Goal: Use online tool/utility: Utilize a website feature to perform a specific function

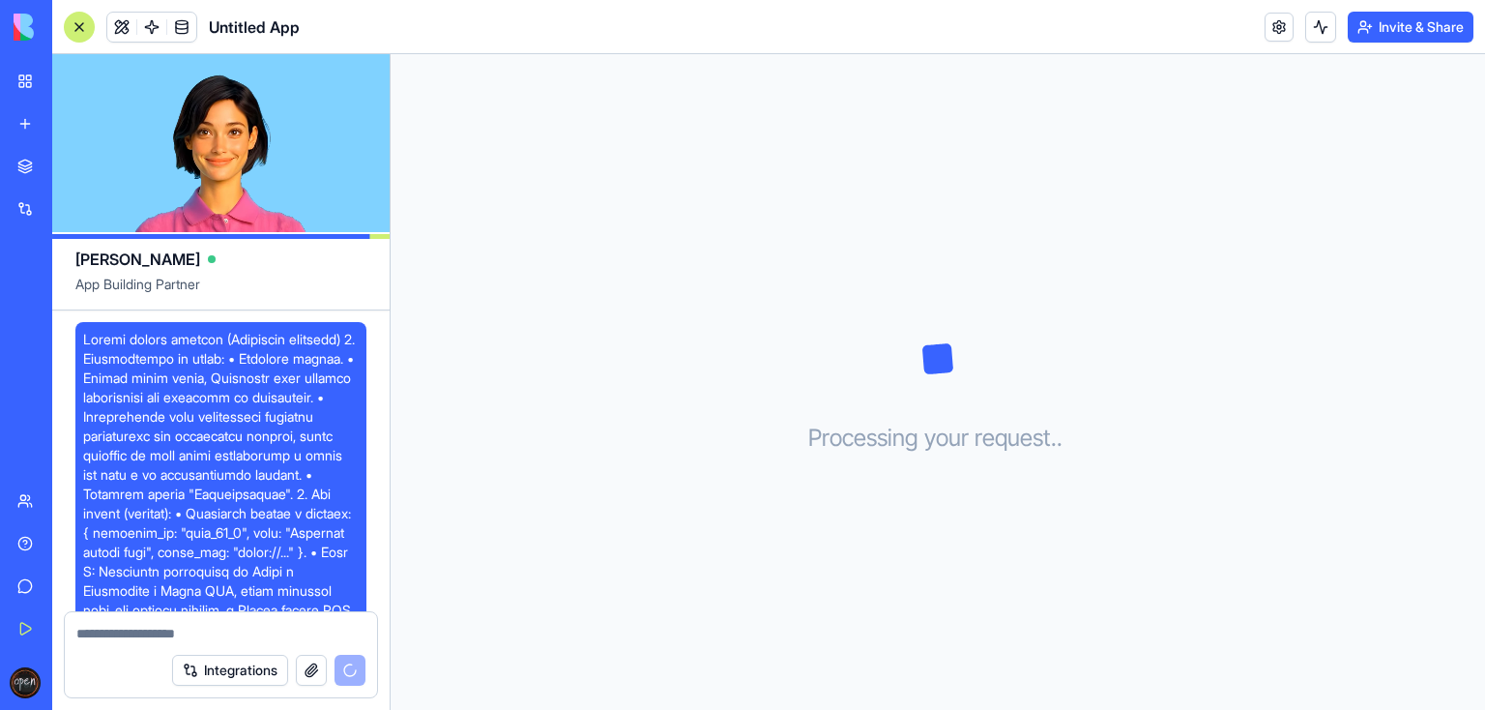
scroll to position [1004, 0]
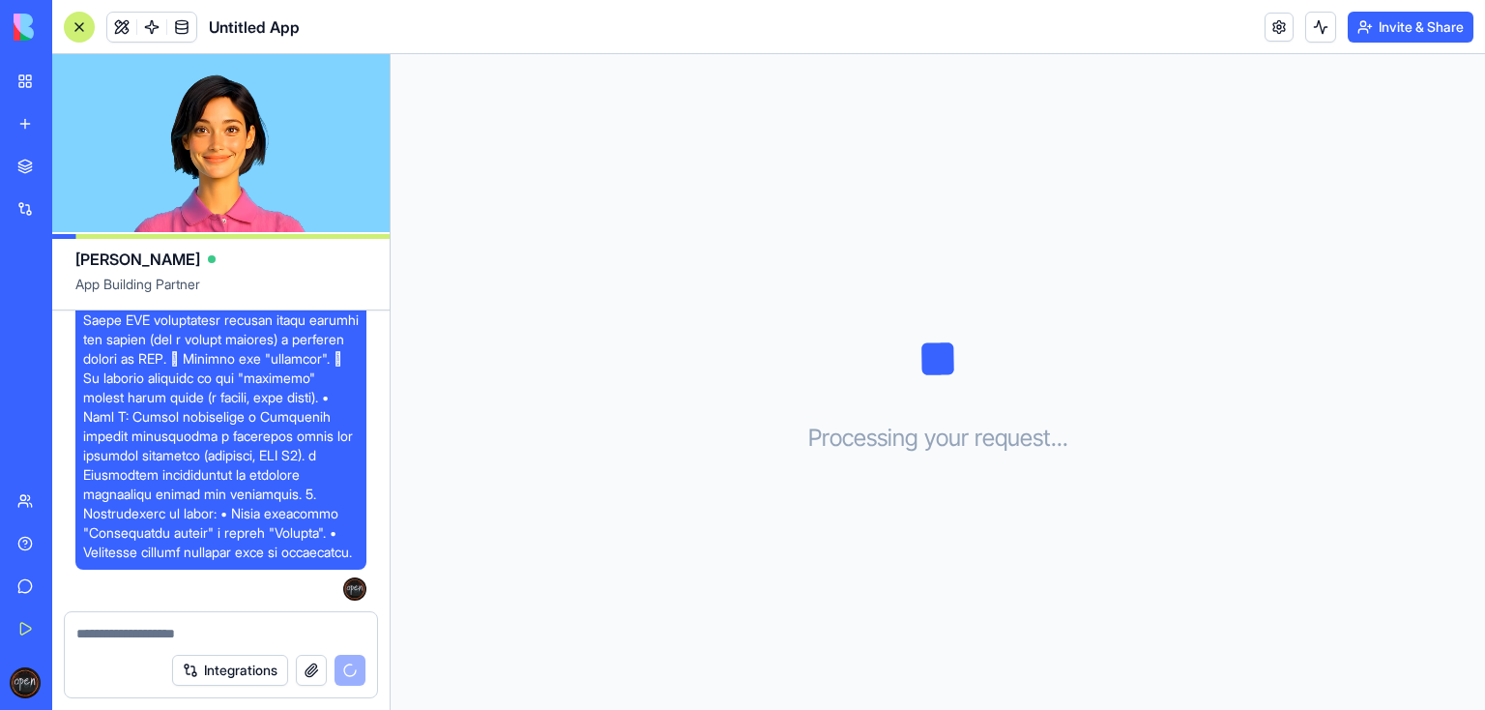
click at [352, 668] on div "Integrations" at bounding box center [268, 669] width 193 height 31
click at [54, 124] on div "New app" at bounding box center [58, 123] width 25 height 19
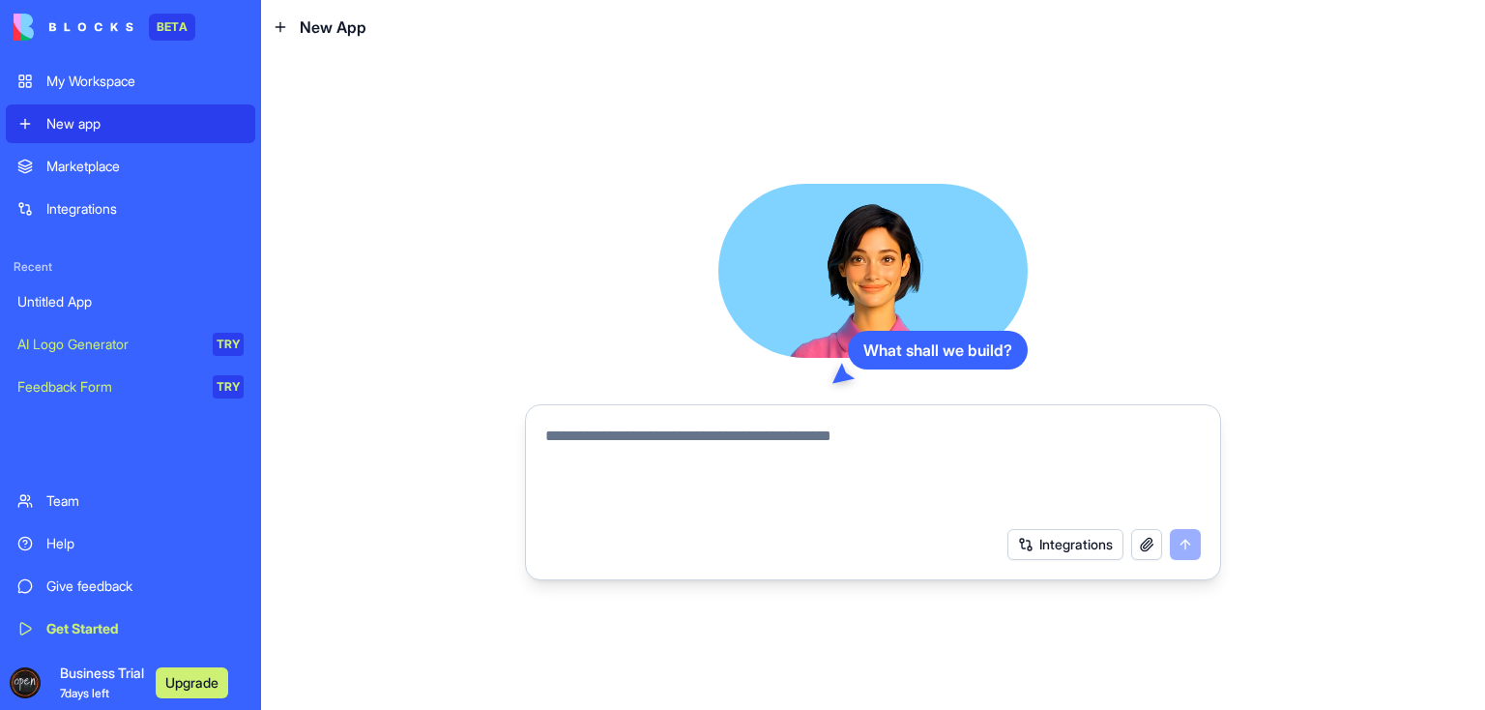
click at [626, 429] on textarea at bounding box center [872, 470] width 655 height 93
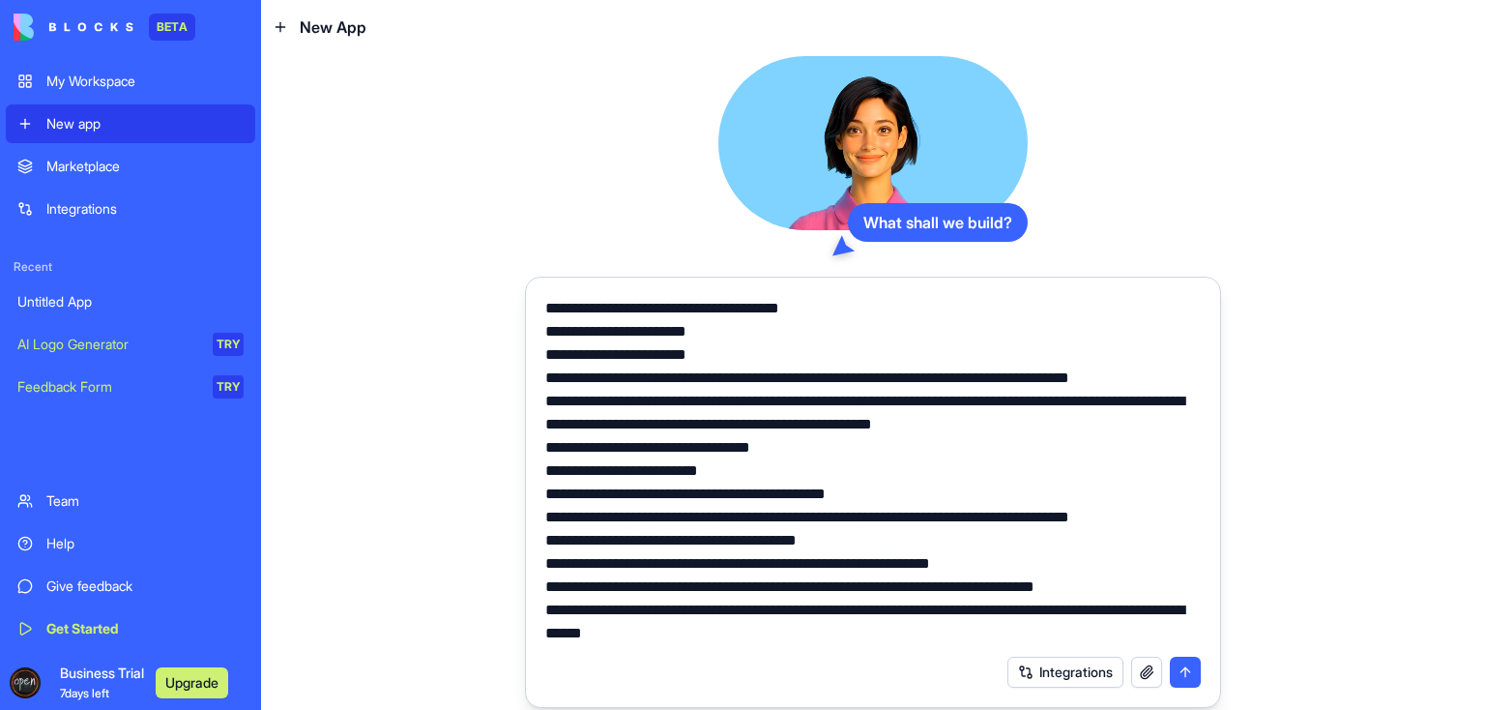
type textarea "**********"
click at [1191, 669] on button "submit" at bounding box center [1185, 671] width 31 height 31
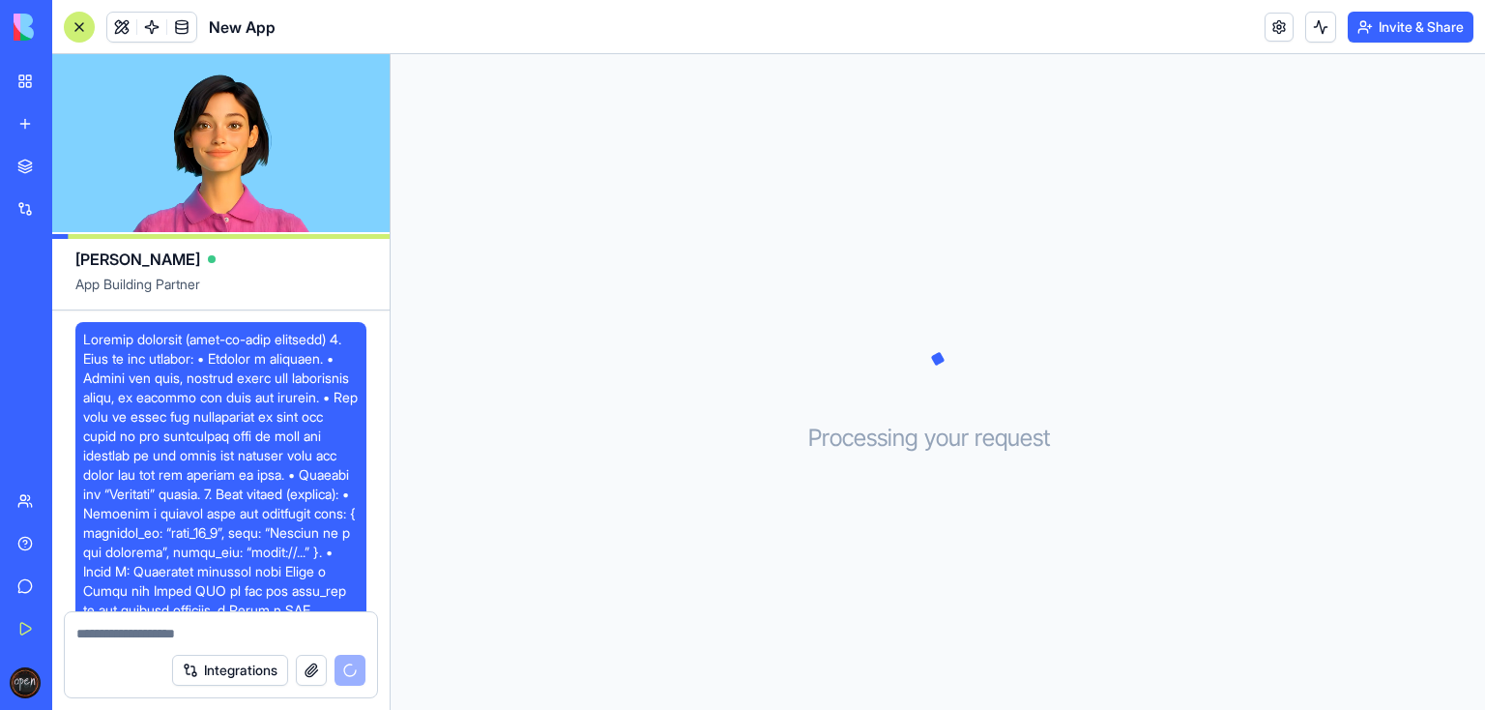
scroll to position [869, 0]
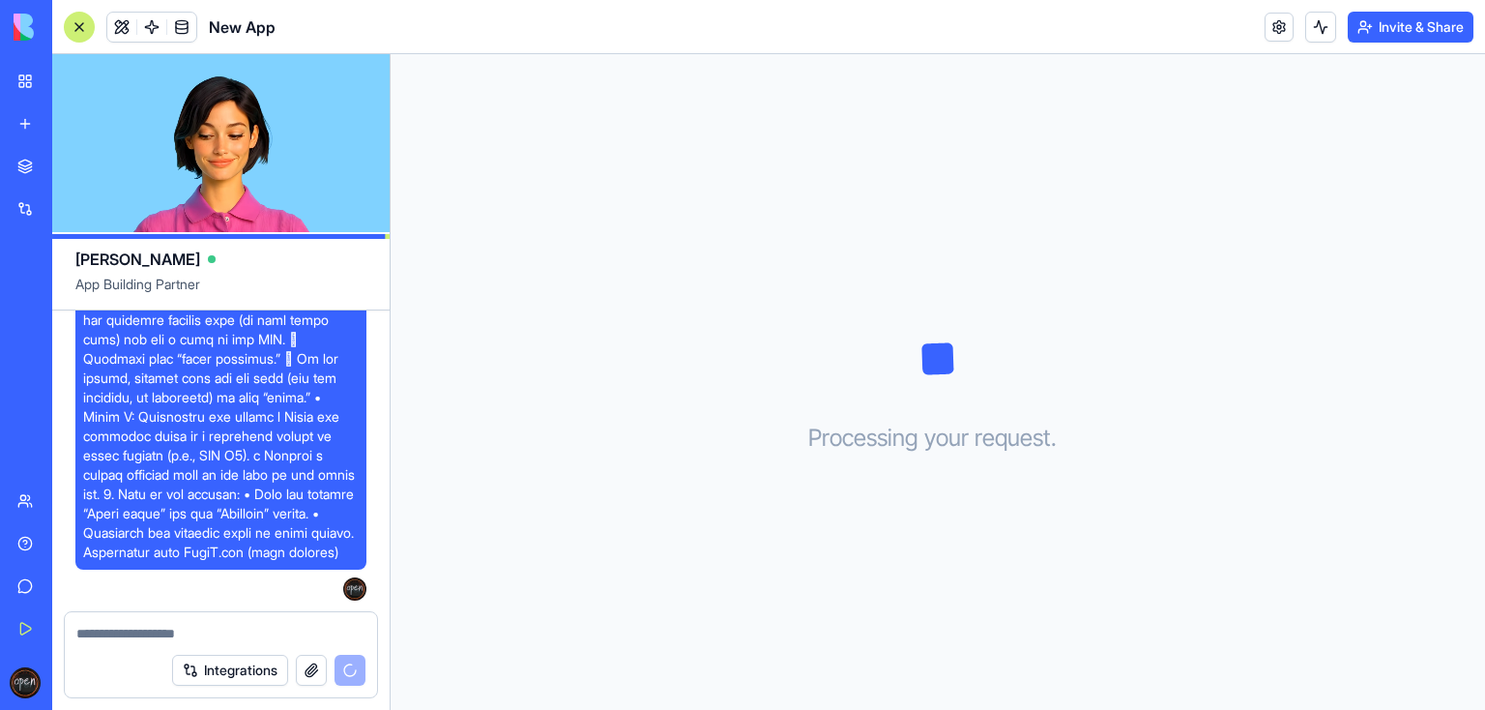
click at [481, 300] on div "Processing your request . . ." at bounding box center [938, 381] width 1094 height 655
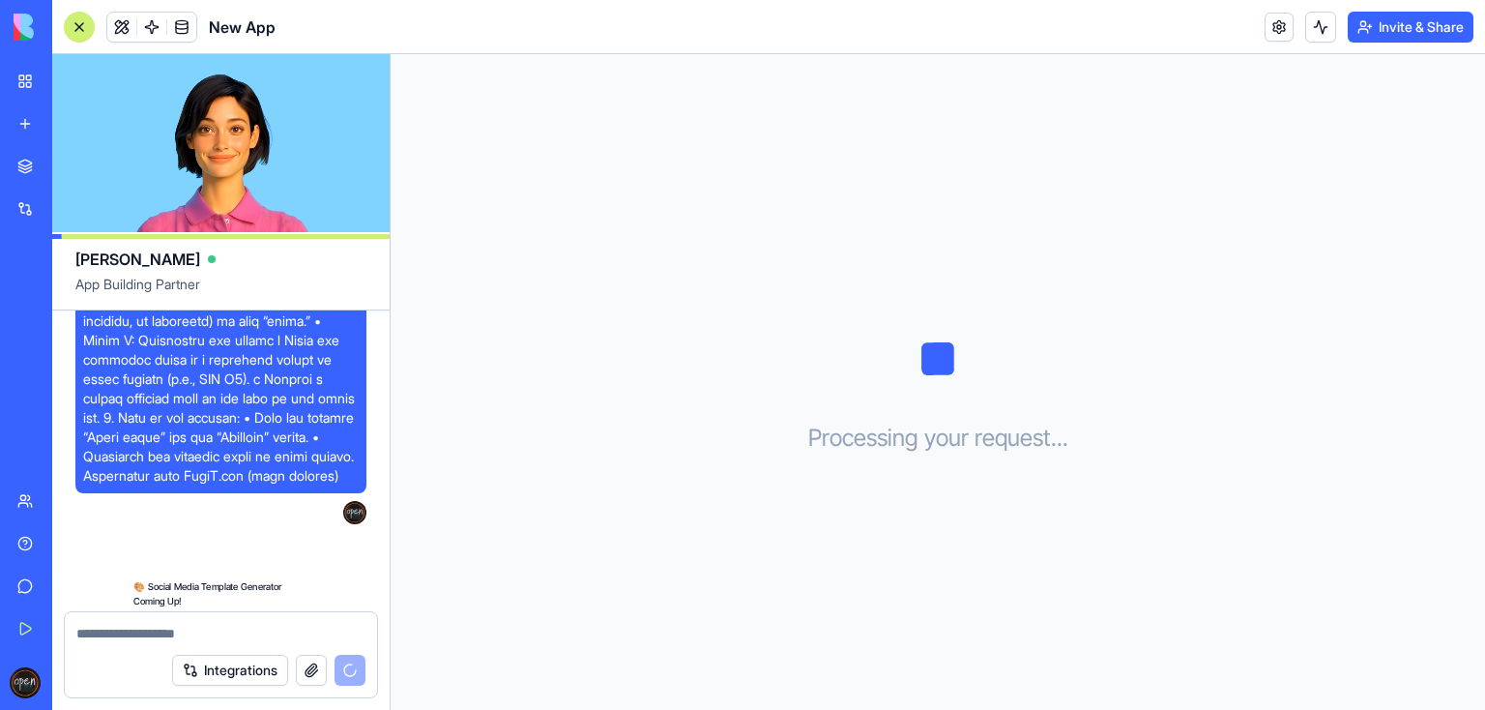
scroll to position [1159, 0]
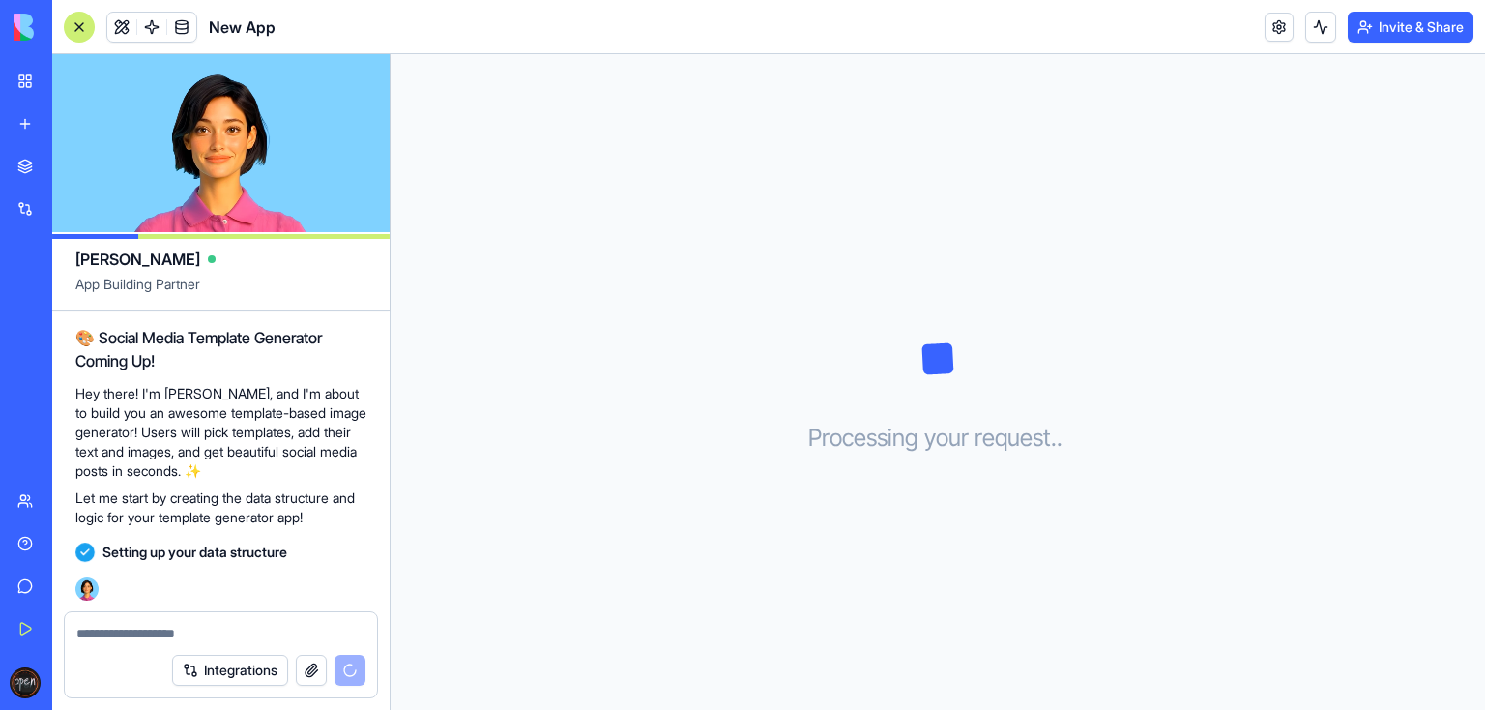
click at [824, 406] on div "Processing your request . . ." at bounding box center [938, 381] width 1094 height 655
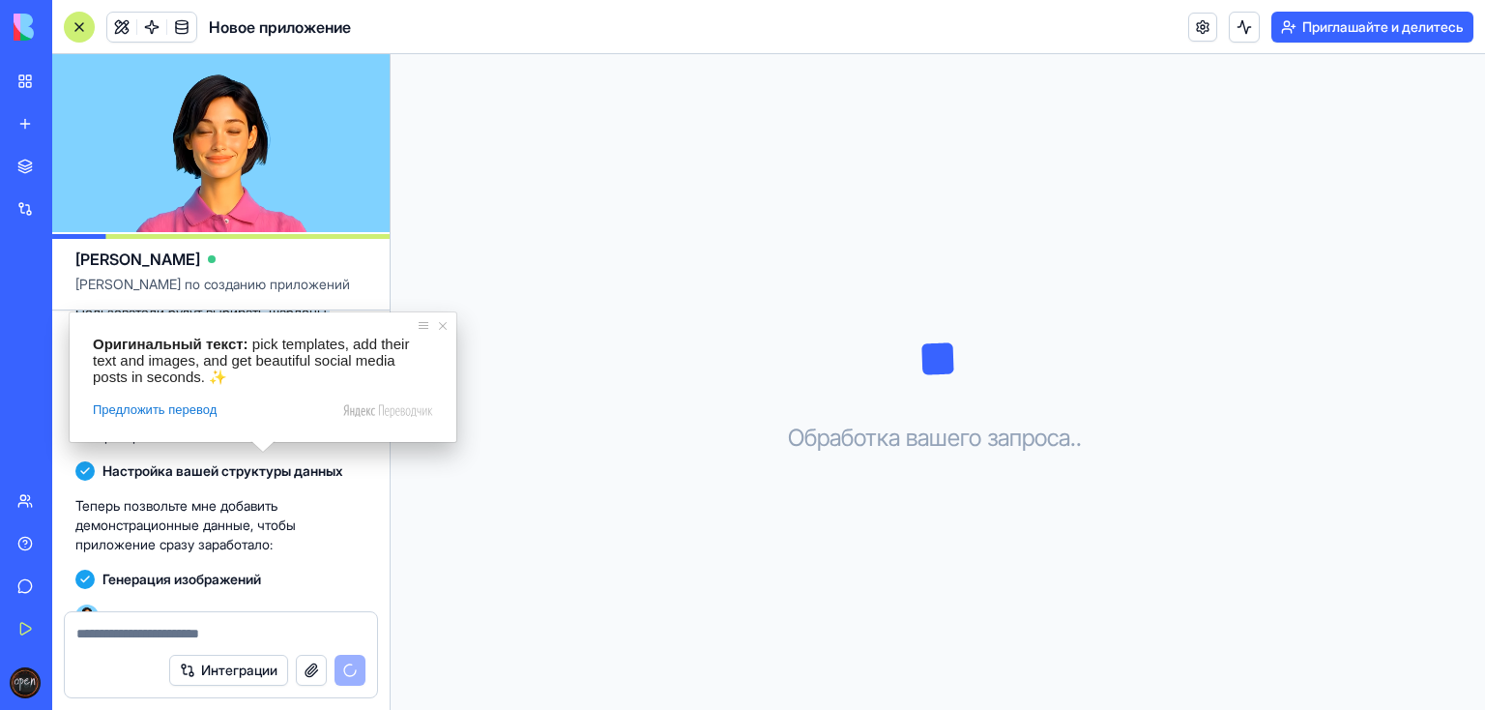
scroll to position [1480, 0]
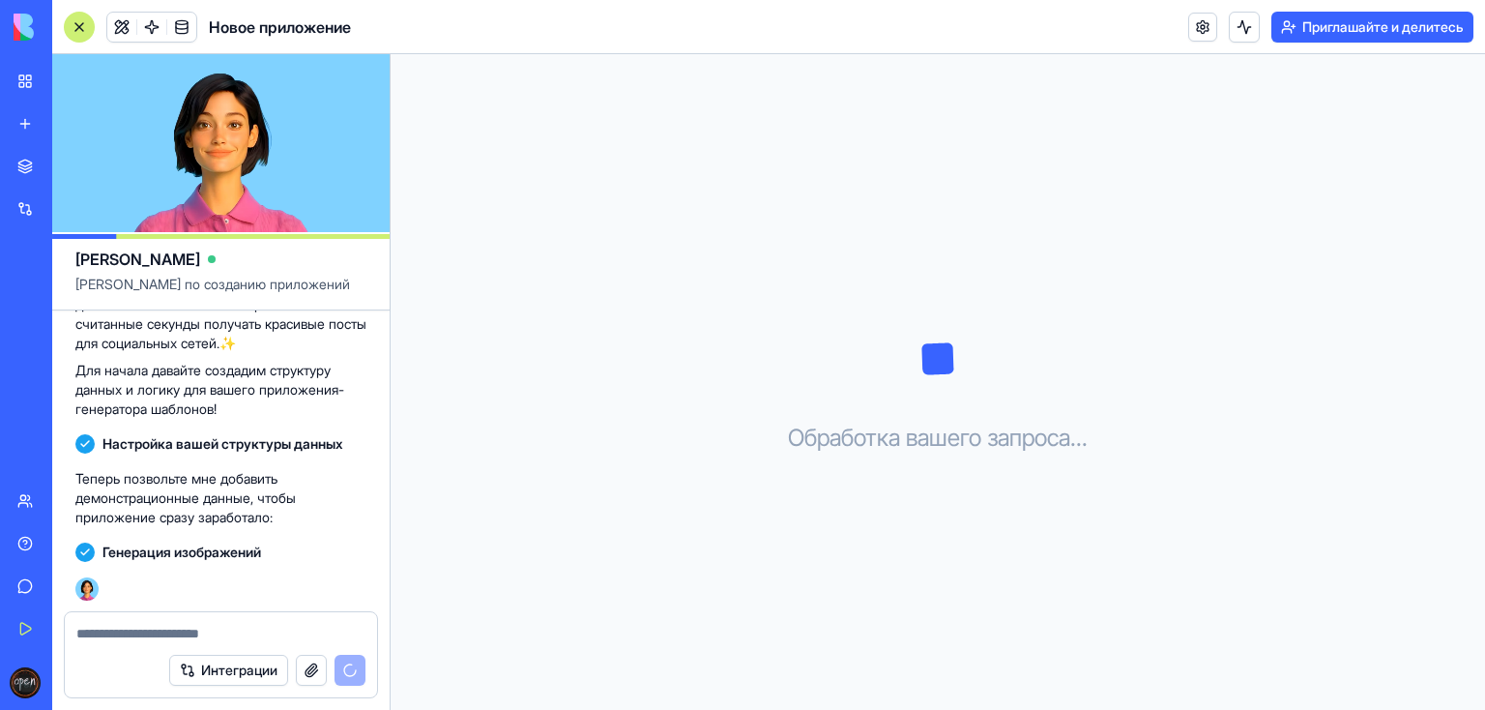
scroll to position [1557, 0]
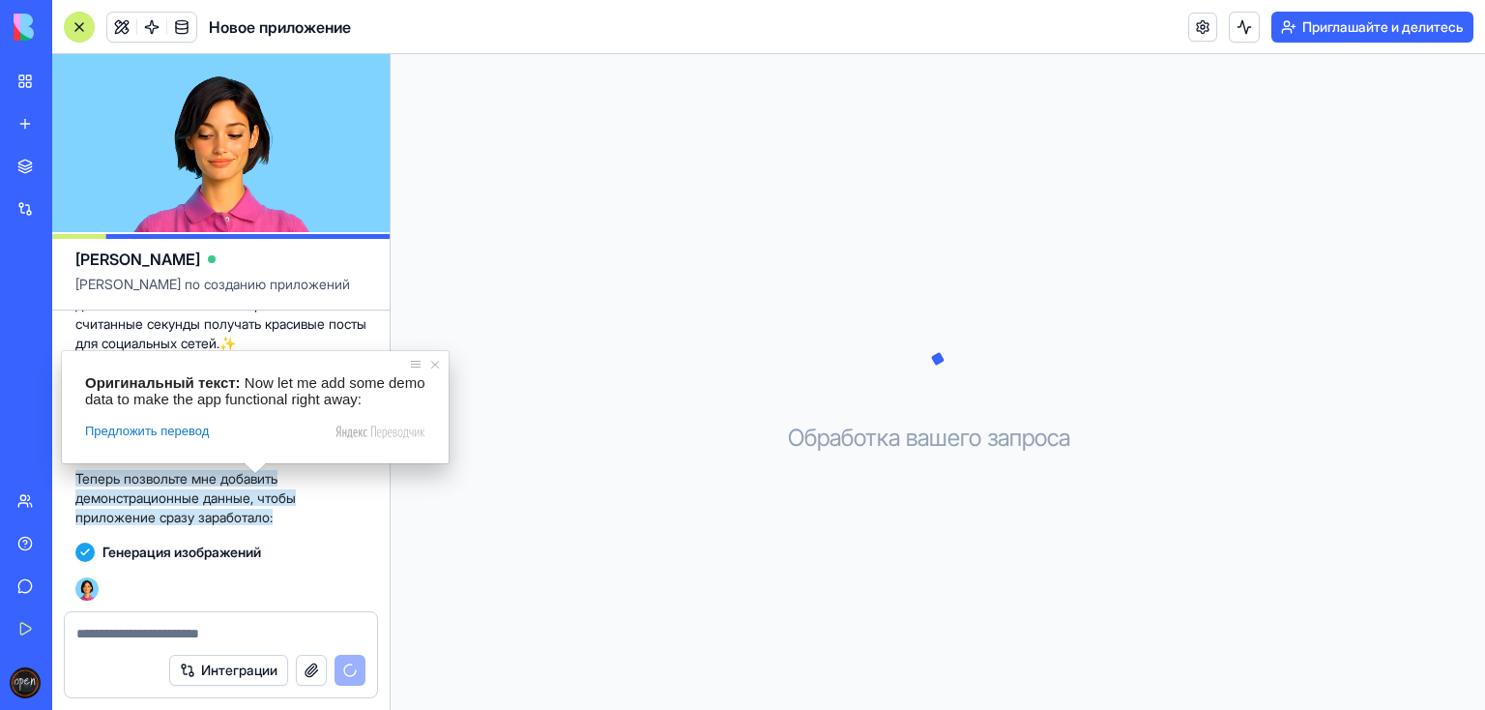
click at [331, 520] on p "Теперь позвольте мне добавить демонстрационные данные, чтобы приложение сразу з…" at bounding box center [220, 498] width 291 height 58
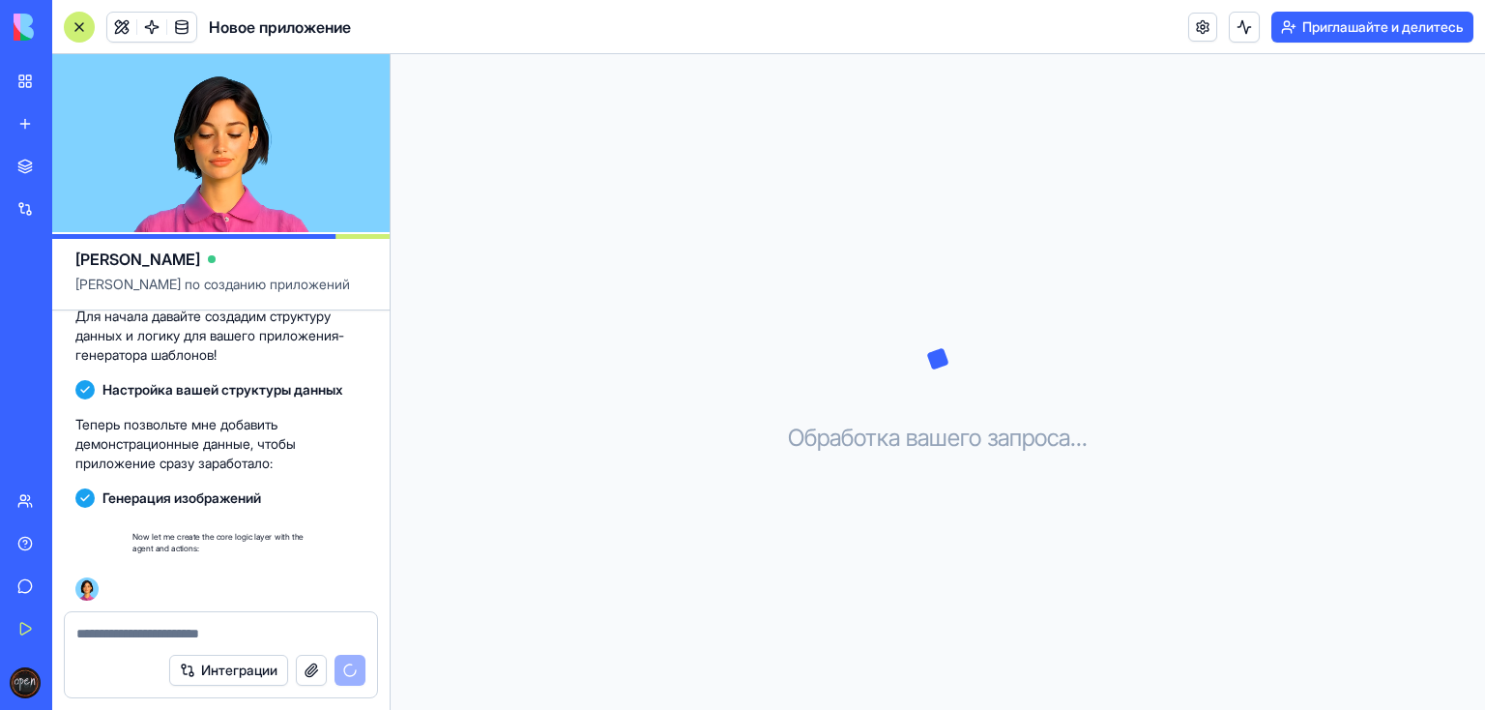
scroll to position [1611, 0]
click at [251, 537] on p "Now let me create the core logic layer with the agent and actions:" at bounding box center [220, 542] width 291 height 39
click at [297, 529] on p "Now let me create the core logic layer with the agent and actions:" at bounding box center [220, 542] width 291 height 39
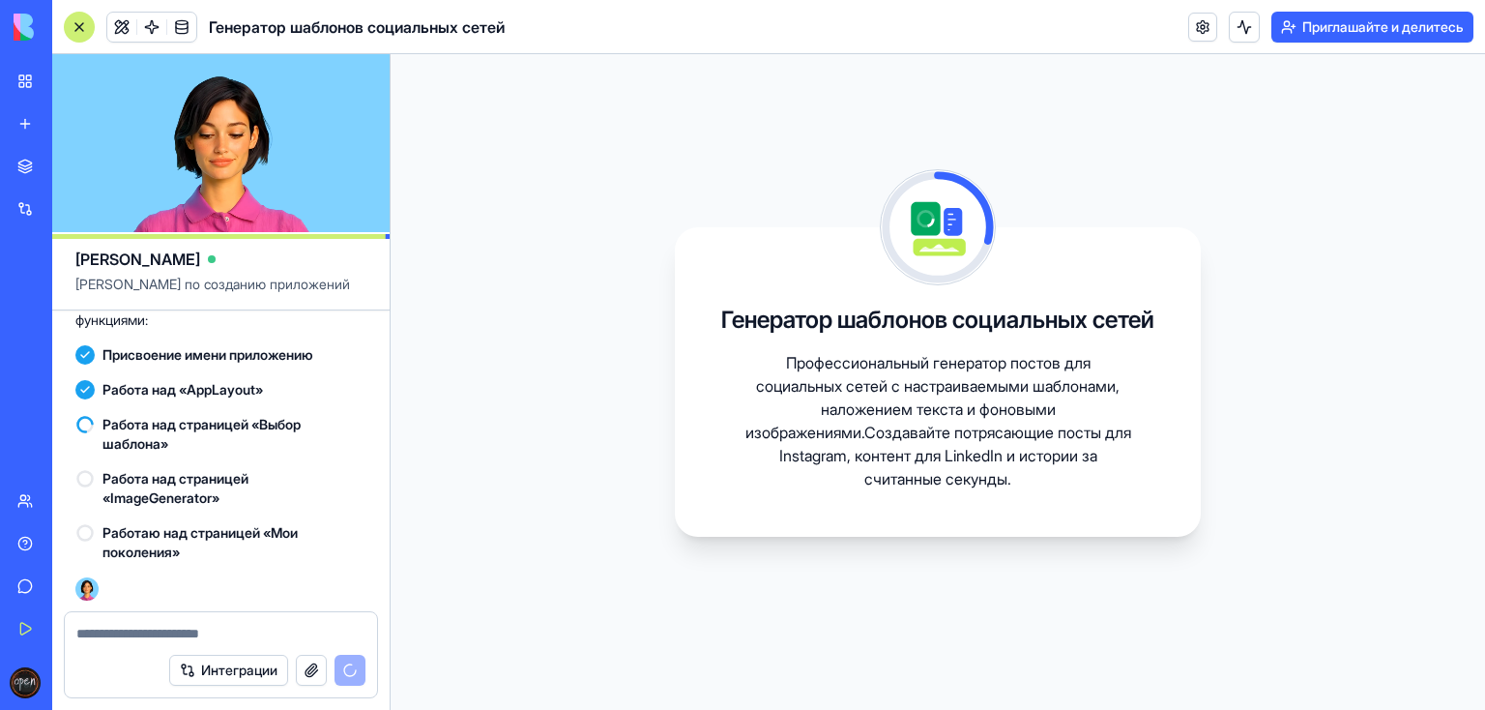
scroll to position [1971, 0]
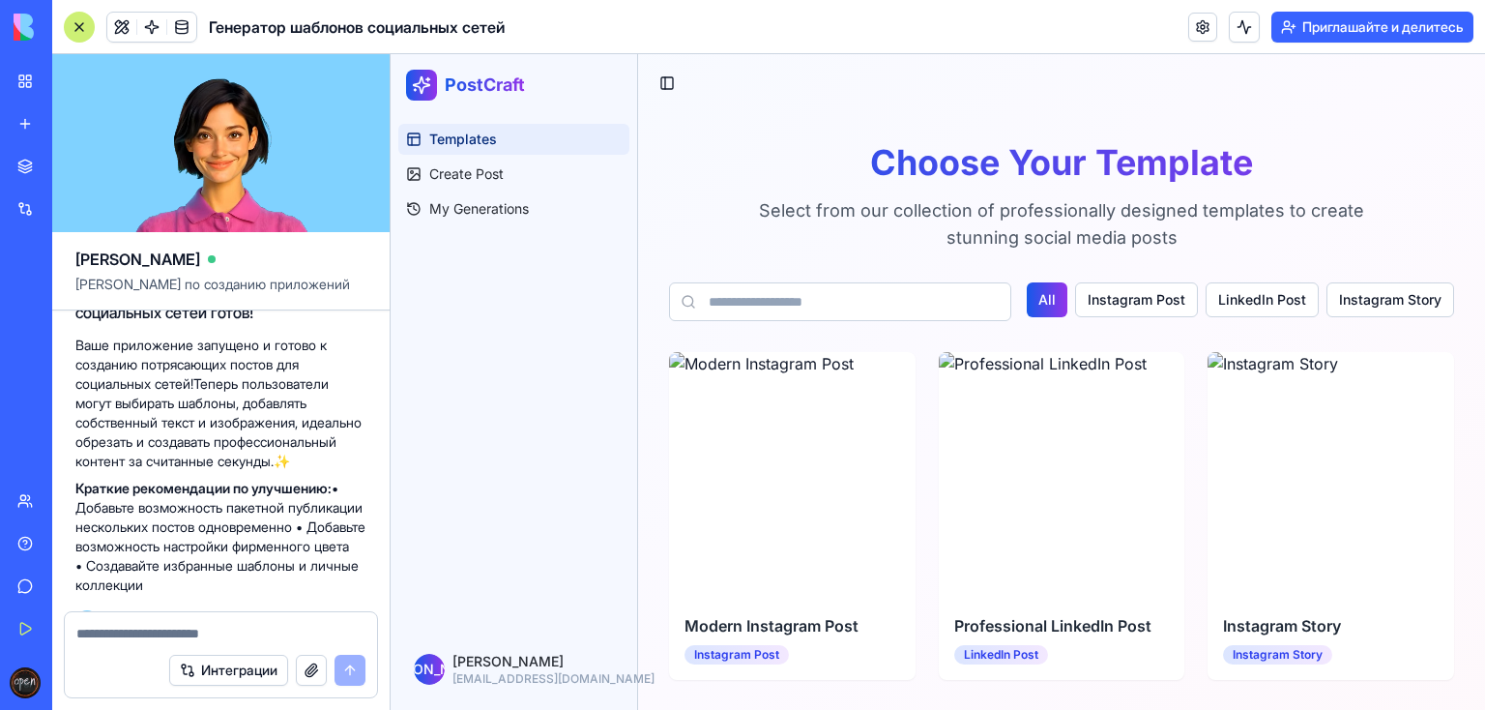
scroll to position [2222, 0]
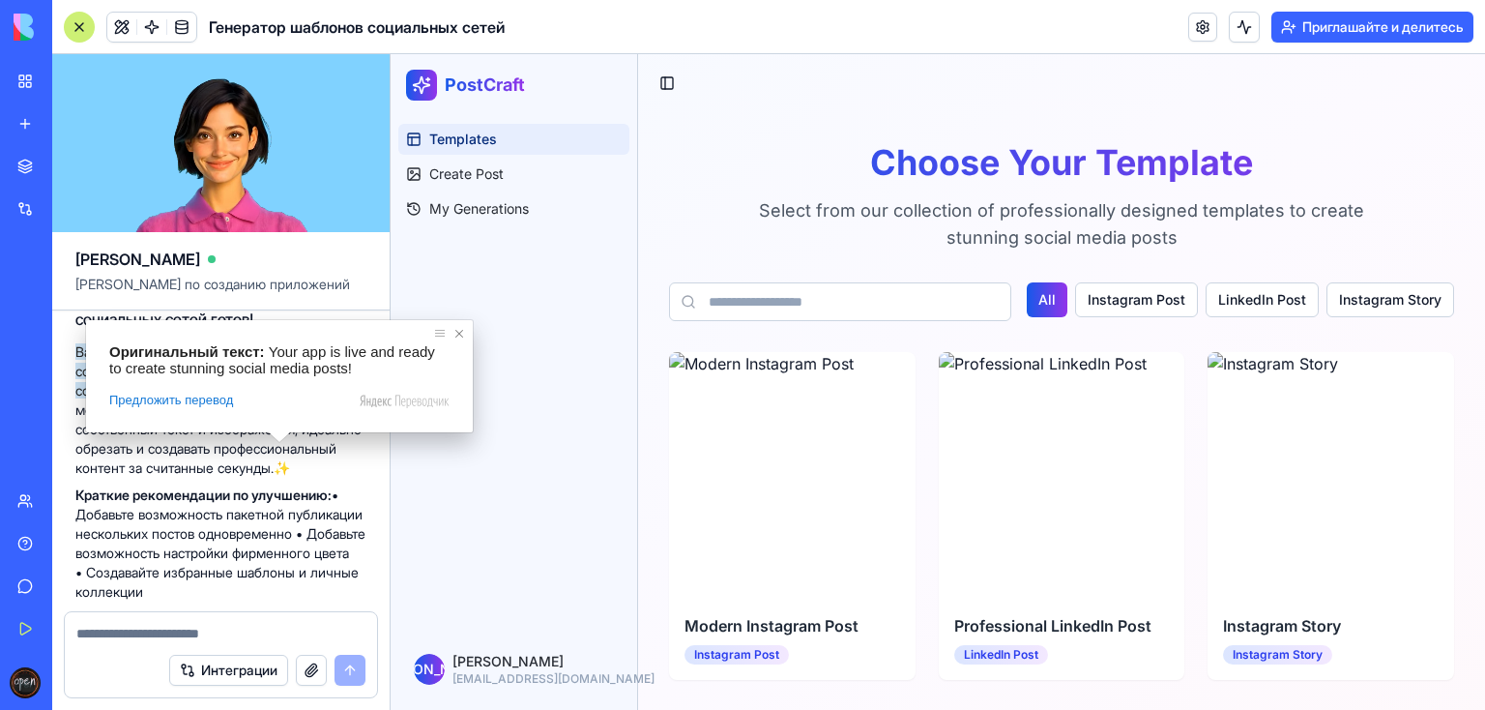
click at [464, 334] on span at bounding box center [459, 333] width 19 height 19
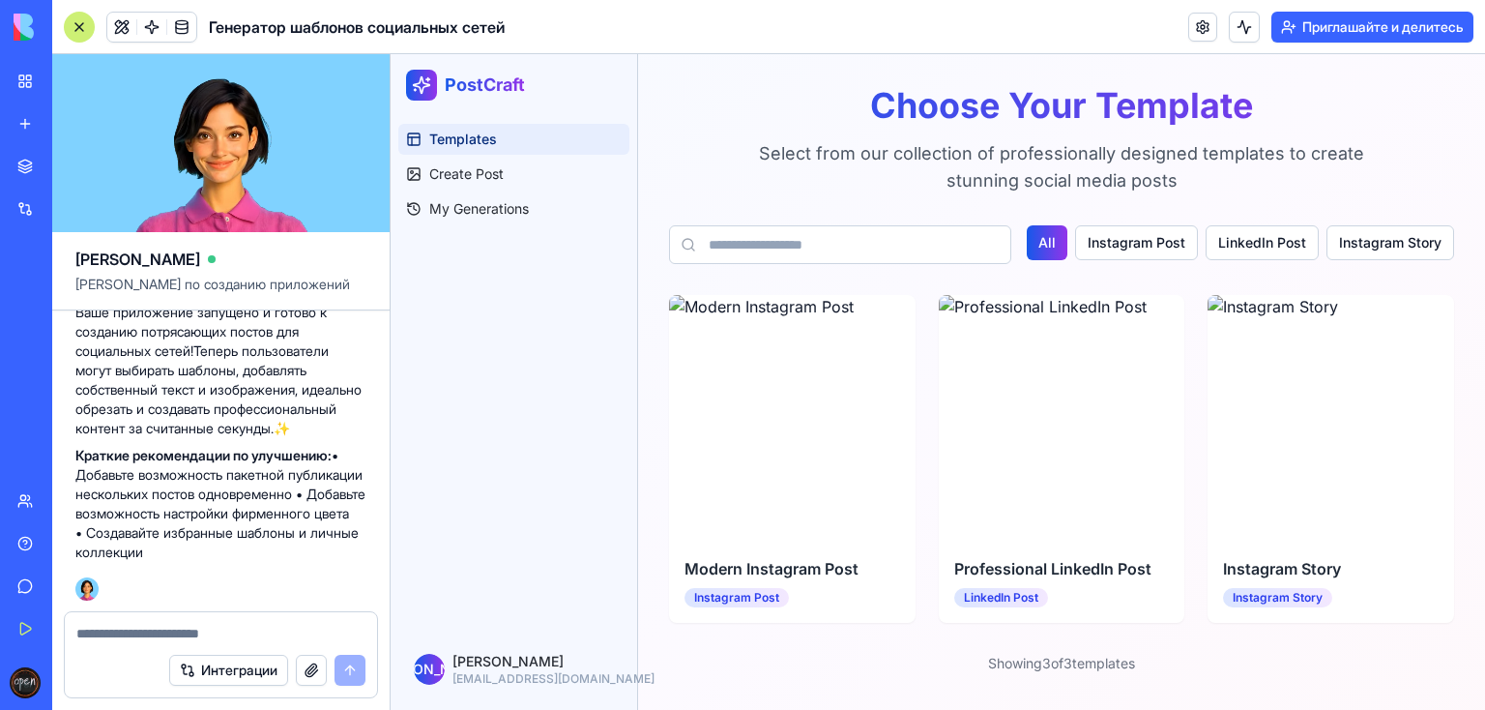
scroll to position [62, 0]
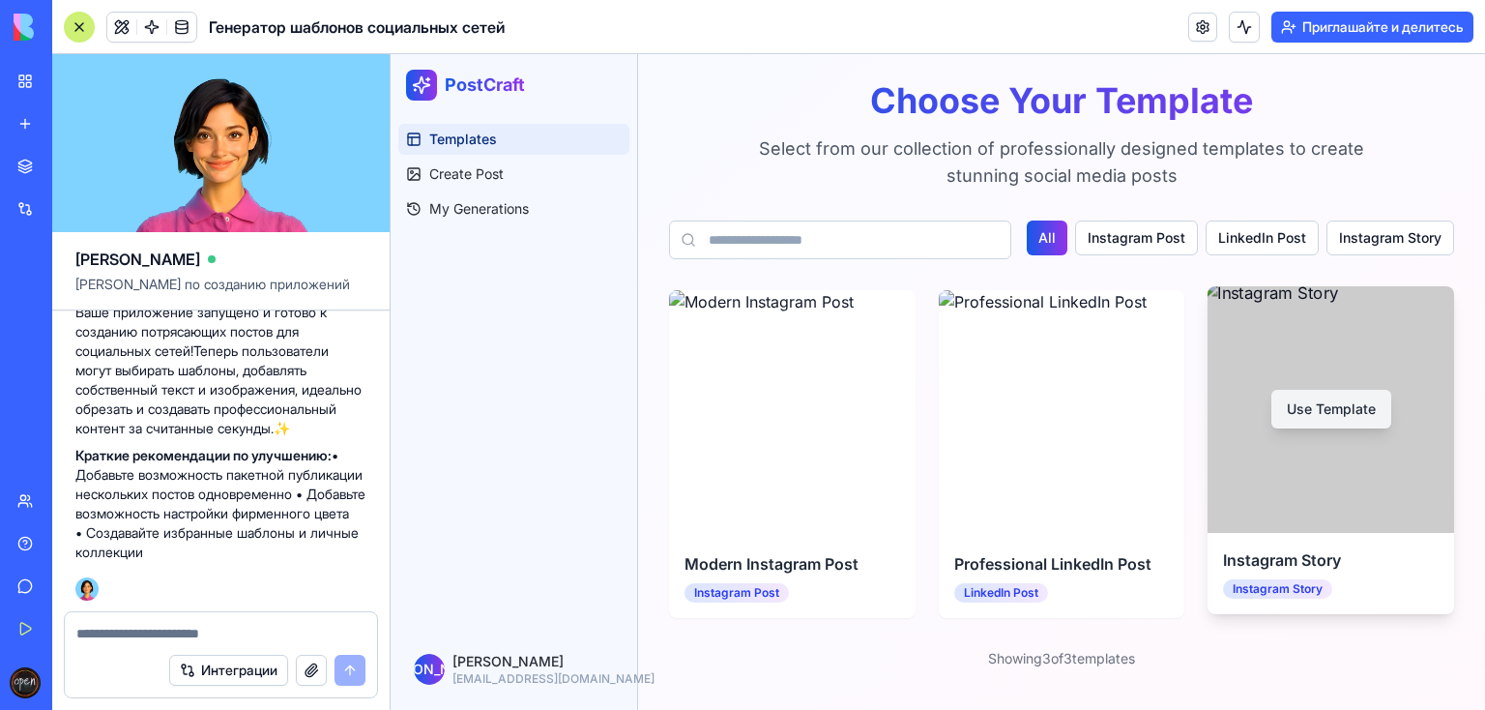
click at [1301, 403] on button "Use Template" at bounding box center [1331, 409] width 120 height 39
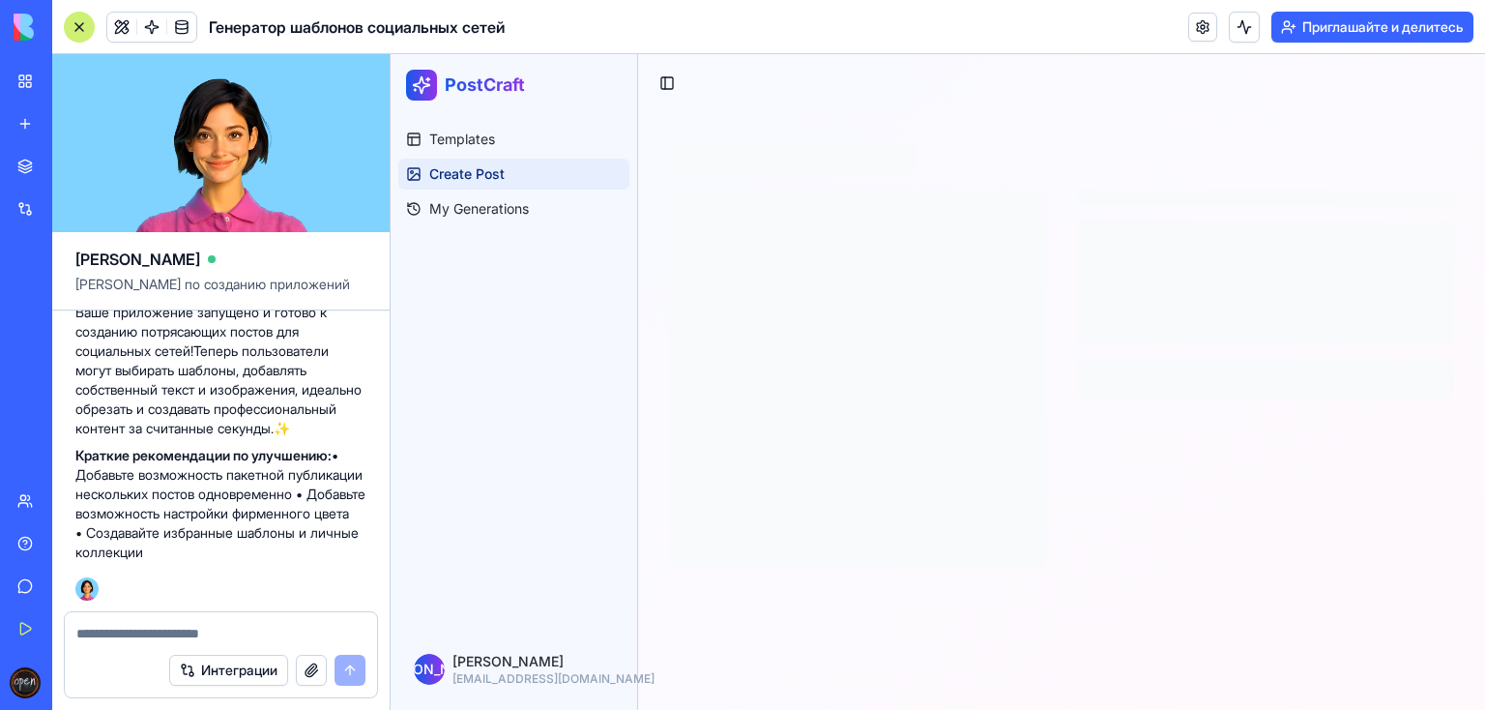
scroll to position [0, 0]
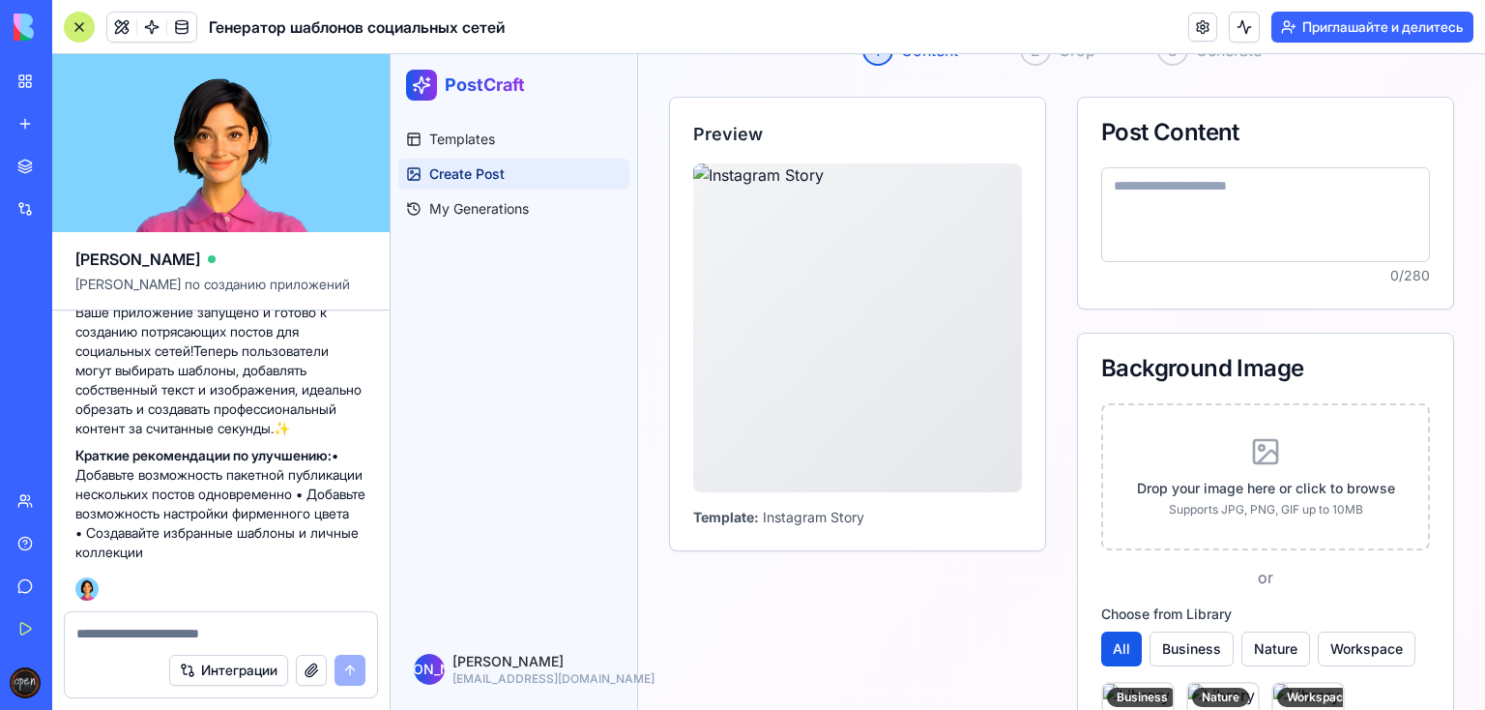
scroll to position [193, 0]
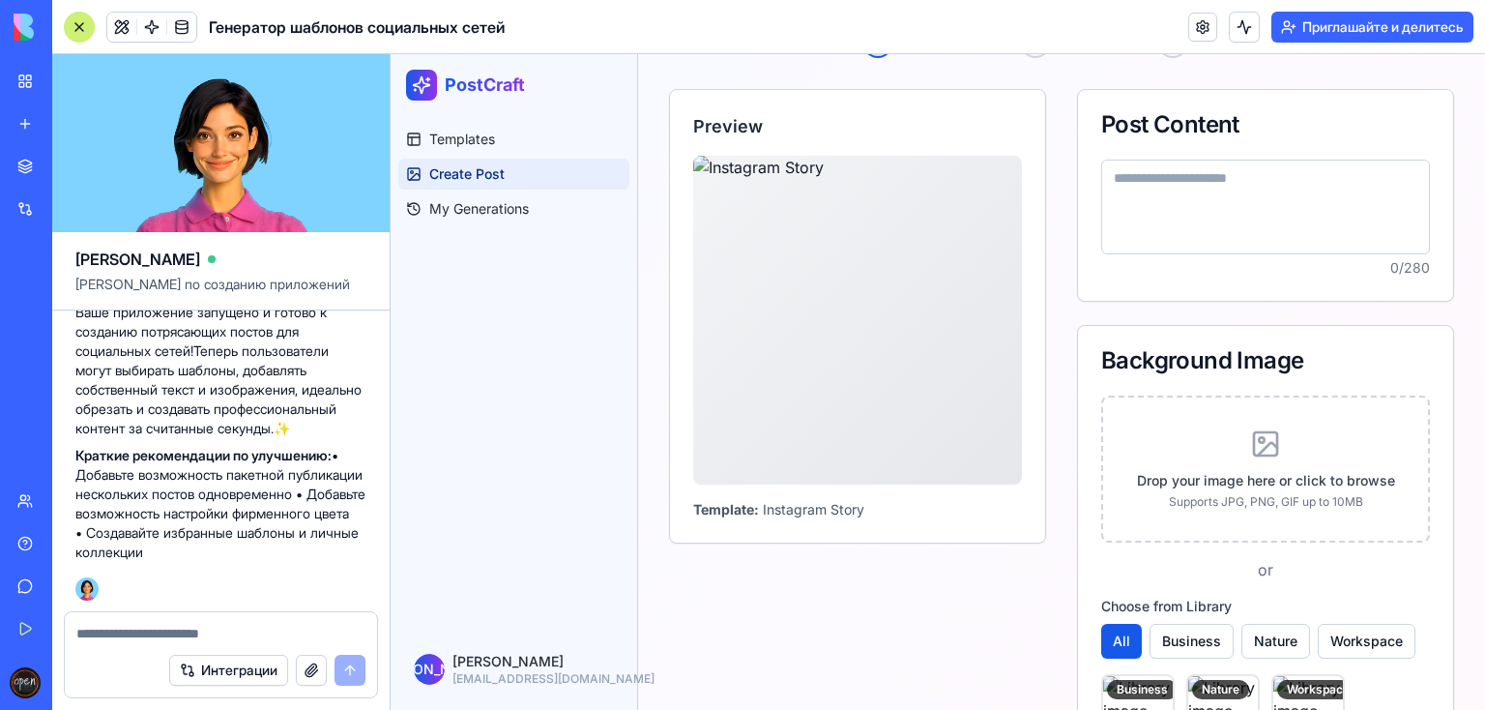
click at [1224, 201] on textarea at bounding box center [1265, 207] width 329 height 95
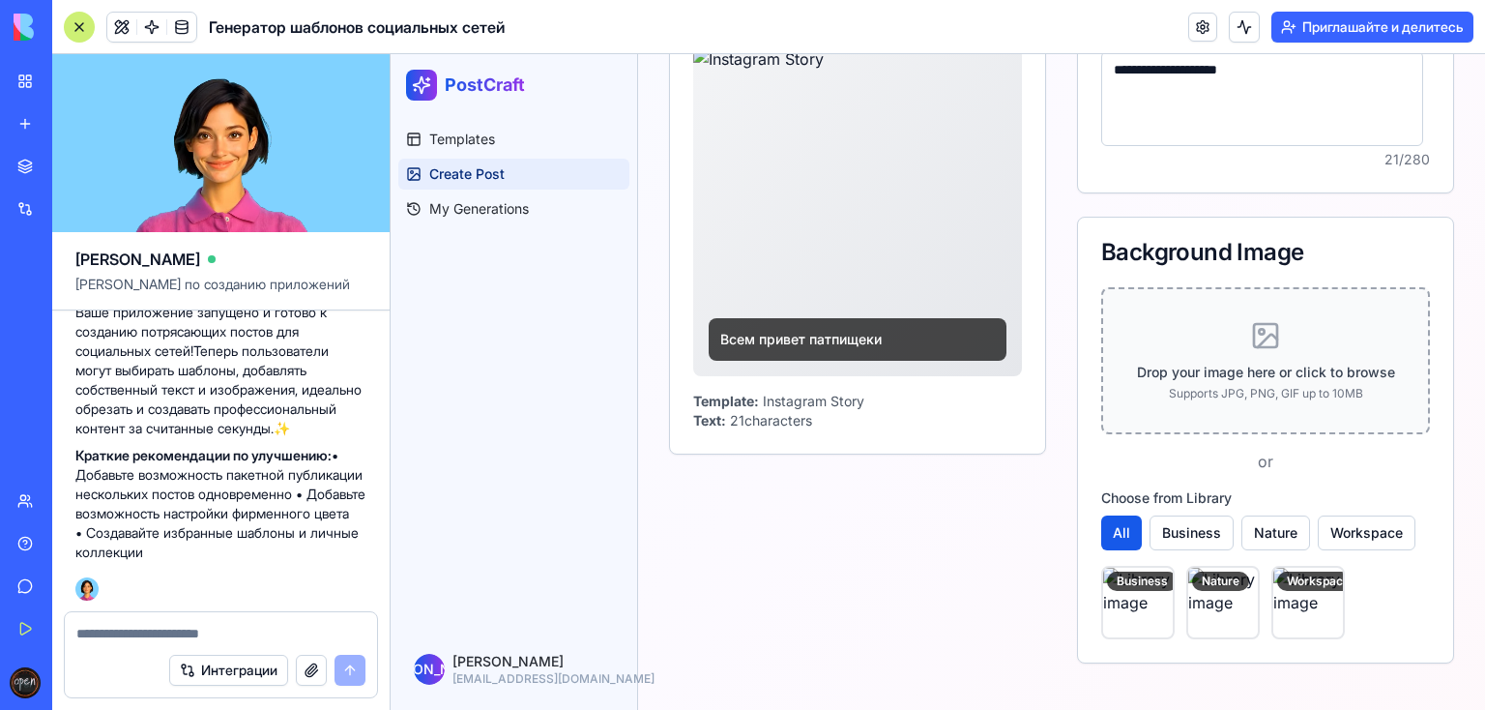
scroll to position [317, 0]
type textarea "**********"
click at [1203, 587] on div "Nature" at bounding box center [1220, 580] width 57 height 19
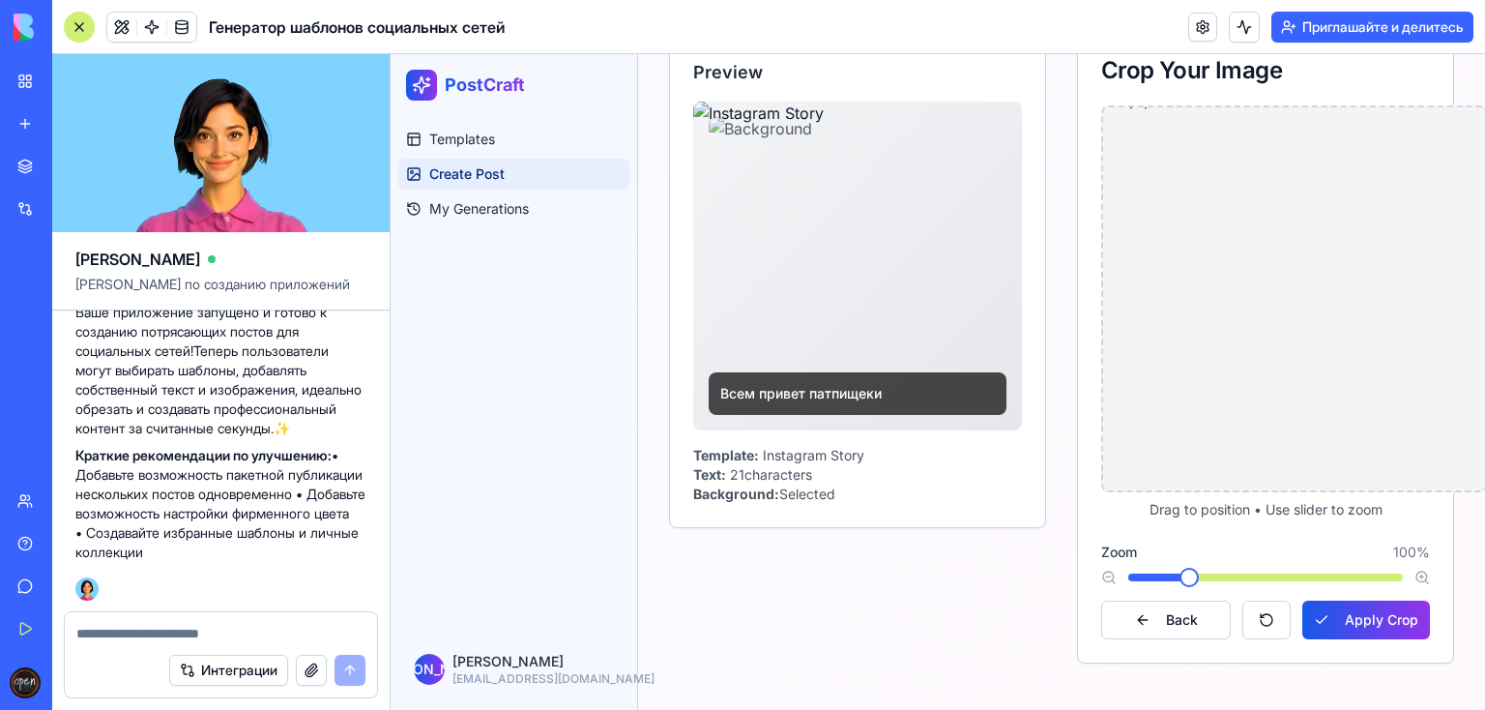
drag, startPoint x: 1245, startPoint y: 280, endPoint x: 1249, endPoint y: 201, distance: 79.4
click at [1202, 111] on img at bounding box center [1144, 99] width 115 height 23
drag, startPoint x: 1165, startPoint y: 265, endPoint x: 1230, endPoint y: 402, distance: 151.8
click at [1230, 264] on img at bounding box center [1205, 252] width 115 height 23
drag, startPoint x: 1141, startPoint y: 213, endPoint x: 1085, endPoint y: 132, distance: 97.9
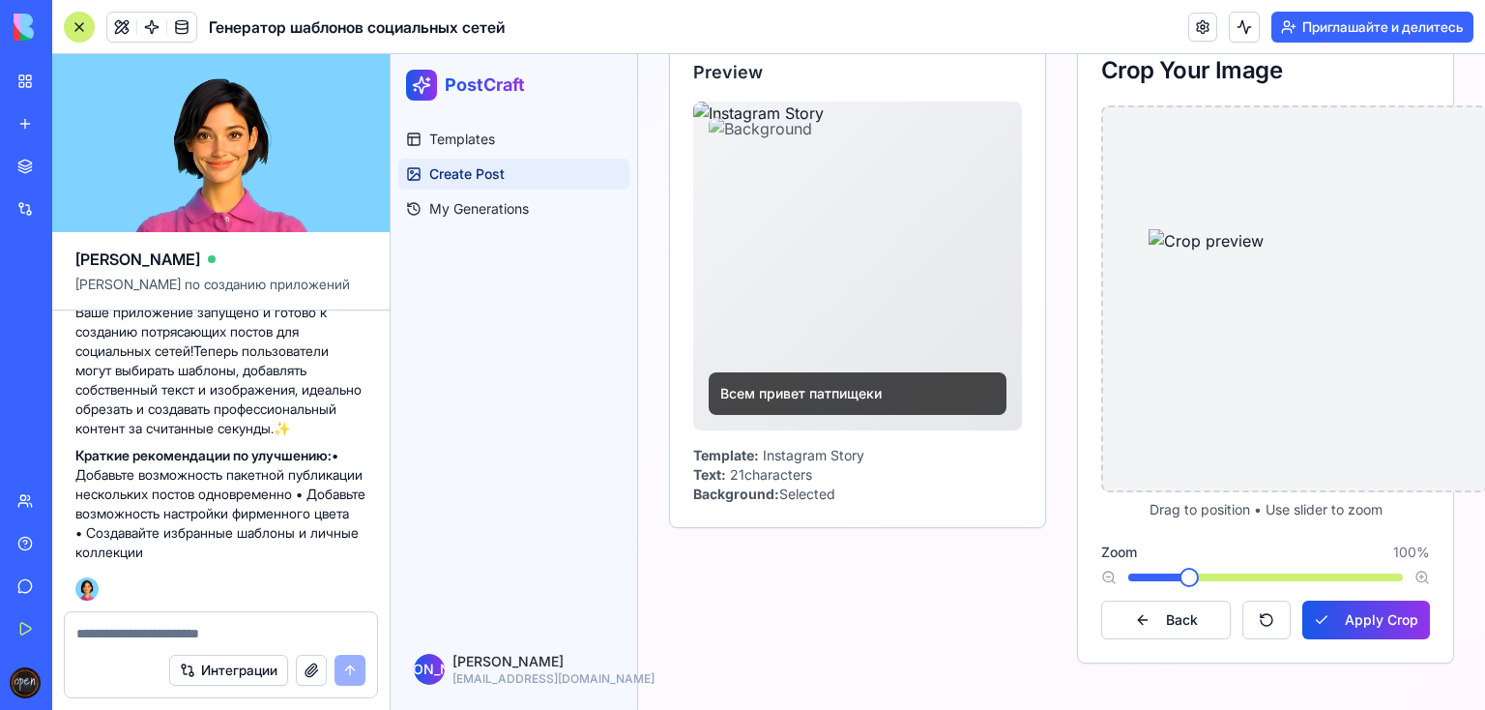
click at [1085, 132] on div "Drag to position • Use slider to zoom Zoom 100 % Back Apply Crop" at bounding box center [1265, 383] width 375 height 557
drag, startPoint x: 1183, startPoint y: 234, endPoint x: 1117, endPoint y: 104, distance: 145.3
click at [1117, 92] on img at bounding box center [1132, 80] width 115 height 23
drag, startPoint x: 1115, startPoint y: 89, endPoint x: 1117, endPoint y: 108, distance: 19.6
click at [1117, 108] on div "Crop Your Image Drag to position • Use slider to zoom Zoom 100 % Back Apply Crop" at bounding box center [1265, 349] width 377 height 628
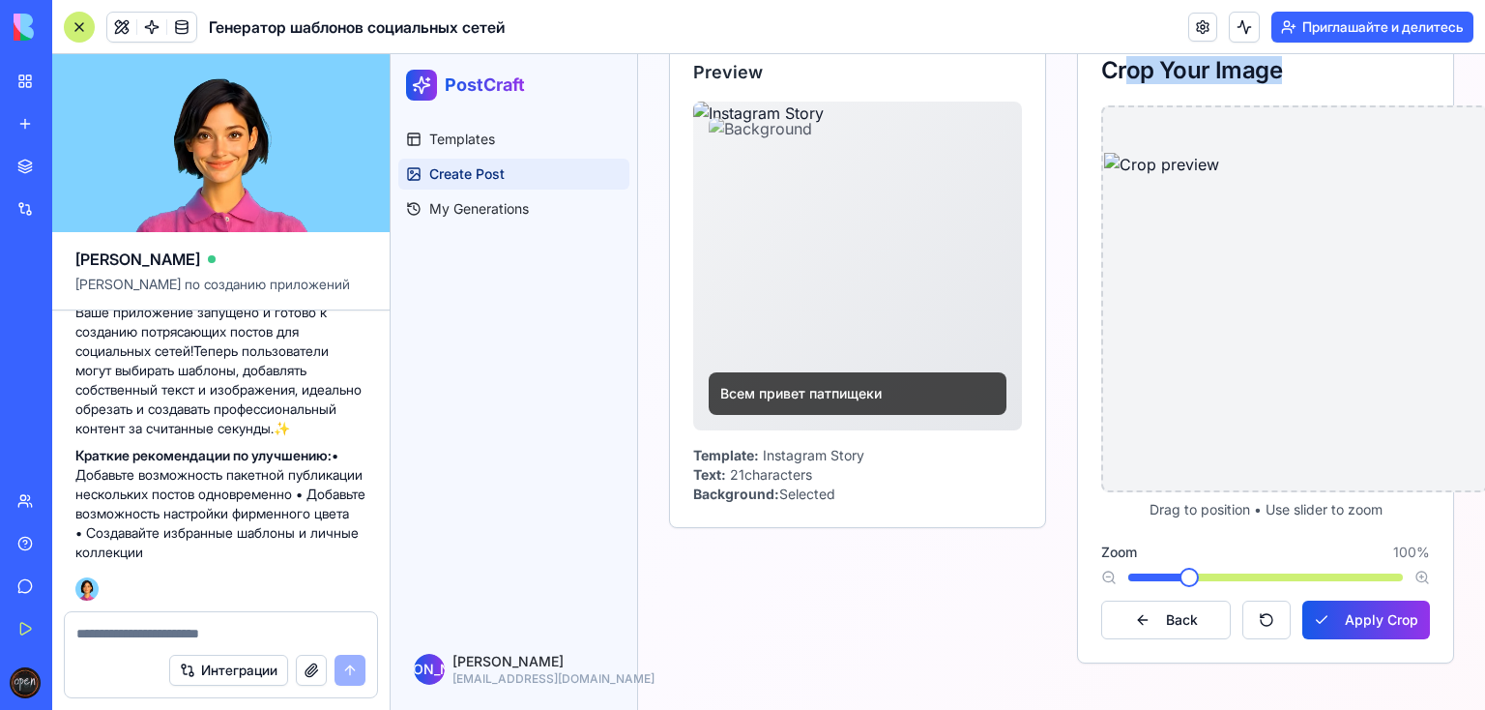
drag, startPoint x: 1187, startPoint y: 232, endPoint x: 1222, endPoint y: 433, distance: 204.1
click at [1197, 176] on img at bounding box center [1161, 164] width 115 height 23
click at [1330, 567] on span at bounding box center [1331, 576] width 19 height 19
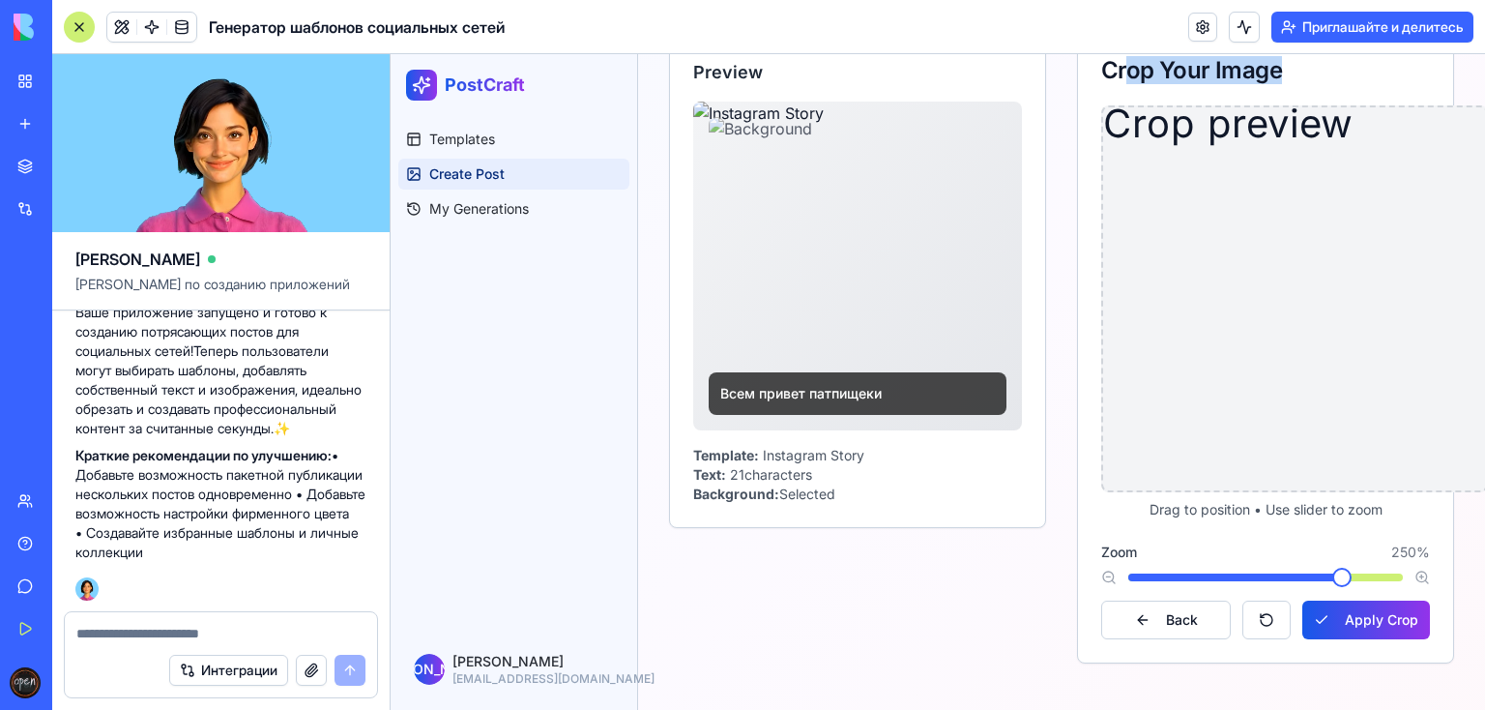
drag, startPoint x: 1217, startPoint y: 289, endPoint x: 1198, endPoint y: 263, distance: 32.5
click at [1198, 152] on img at bounding box center [1208, 123] width 288 height 58
drag, startPoint x: 1280, startPoint y: 299, endPoint x: 1245, endPoint y: 276, distance: 41.8
click at [1241, 160] on img at bounding box center [1233, 131] width 288 height 58
click at [1368, 567] on span at bounding box center [1372, 576] width 19 height 19
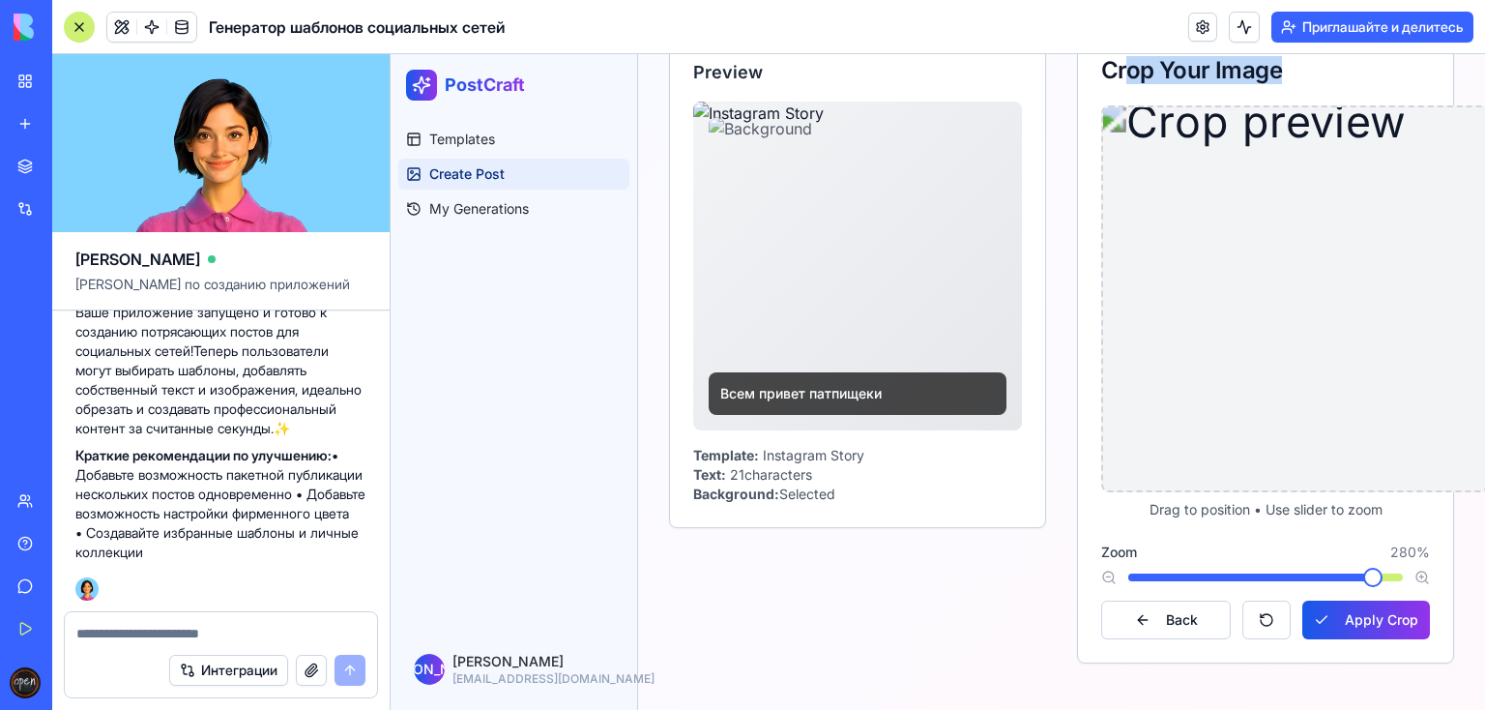
drag, startPoint x: 1222, startPoint y: 318, endPoint x: 1264, endPoint y: 343, distance: 49.4
click at [1264, 154] on img at bounding box center [1244, 121] width 322 height 65
click at [1334, 600] on button "Apply Crop" at bounding box center [1366, 619] width 128 height 39
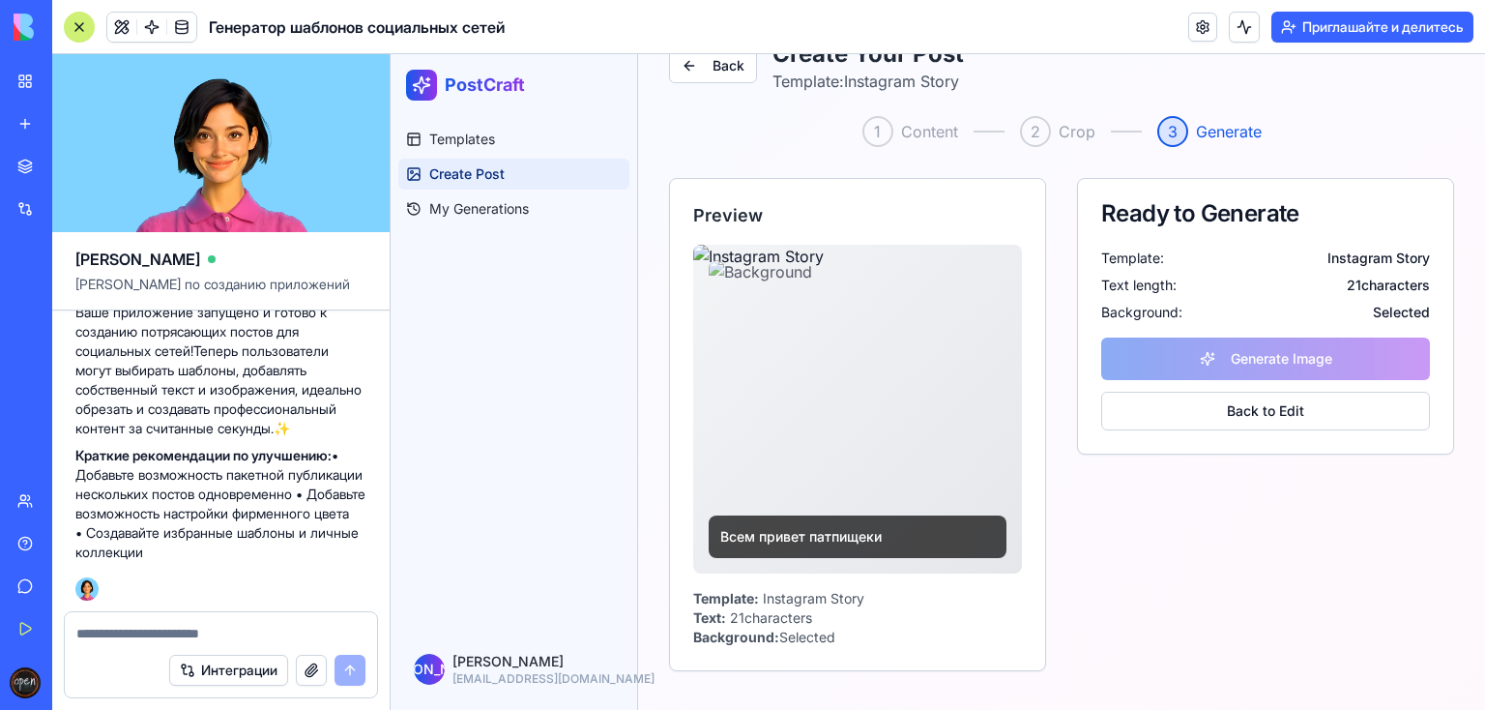
click at [1202, 356] on div "Generate Image Back to Edit" at bounding box center [1265, 383] width 329 height 93
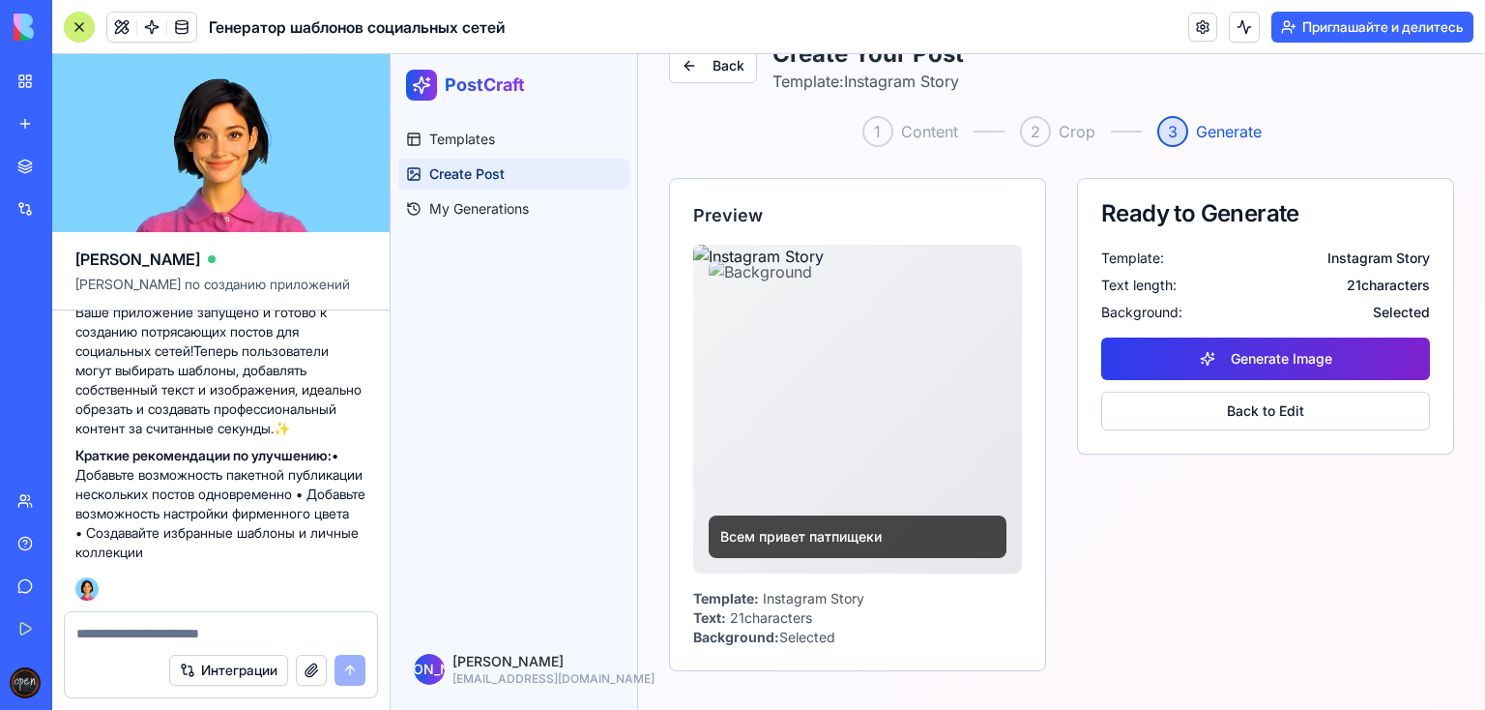
click at [1225, 360] on button "Generate Image" at bounding box center [1265, 358] width 329 height 43
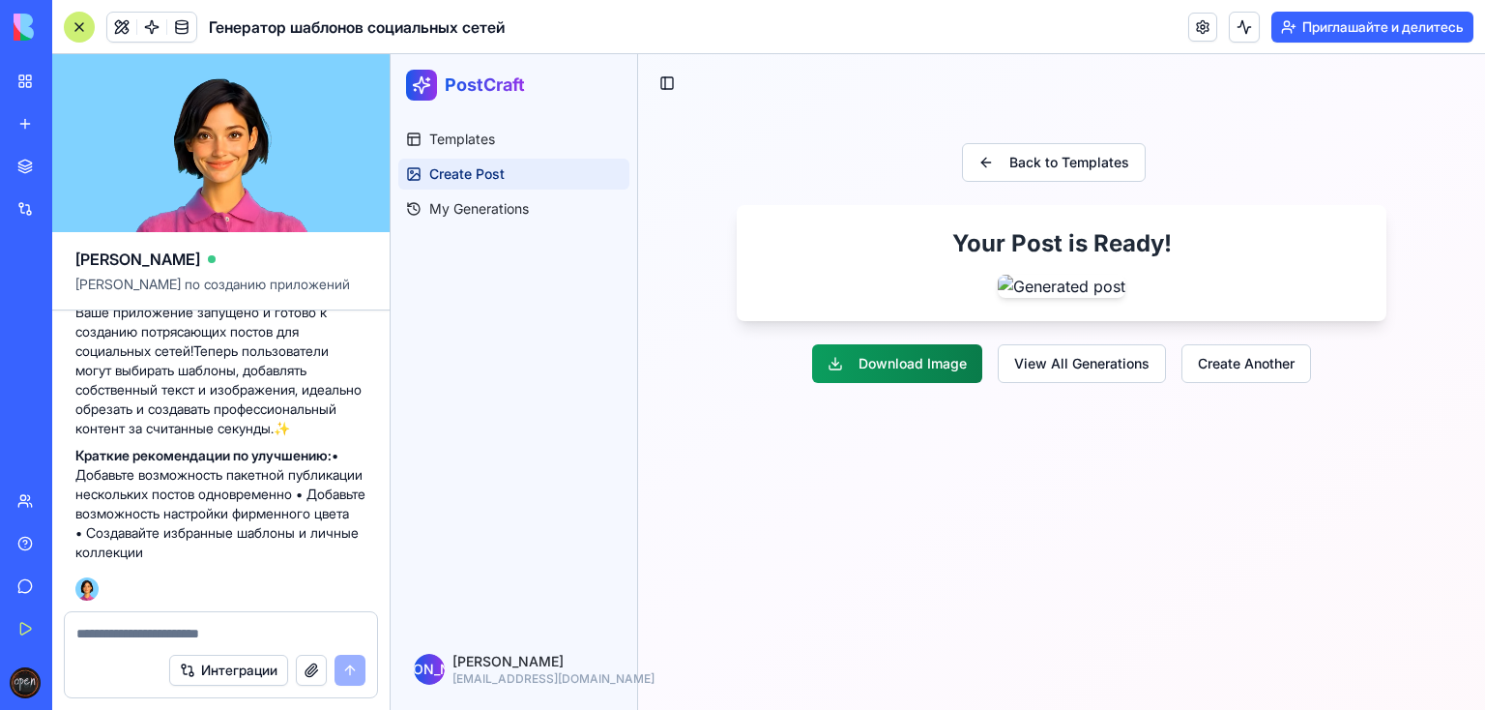
scroll to position [305, 0]
click at [936, 383] on button "Download Image" at bounding box center [897, 363] width 170 height 39
click at [535, 220] on link "My Generations" at bounding box center [513, 208] width 231 height 31
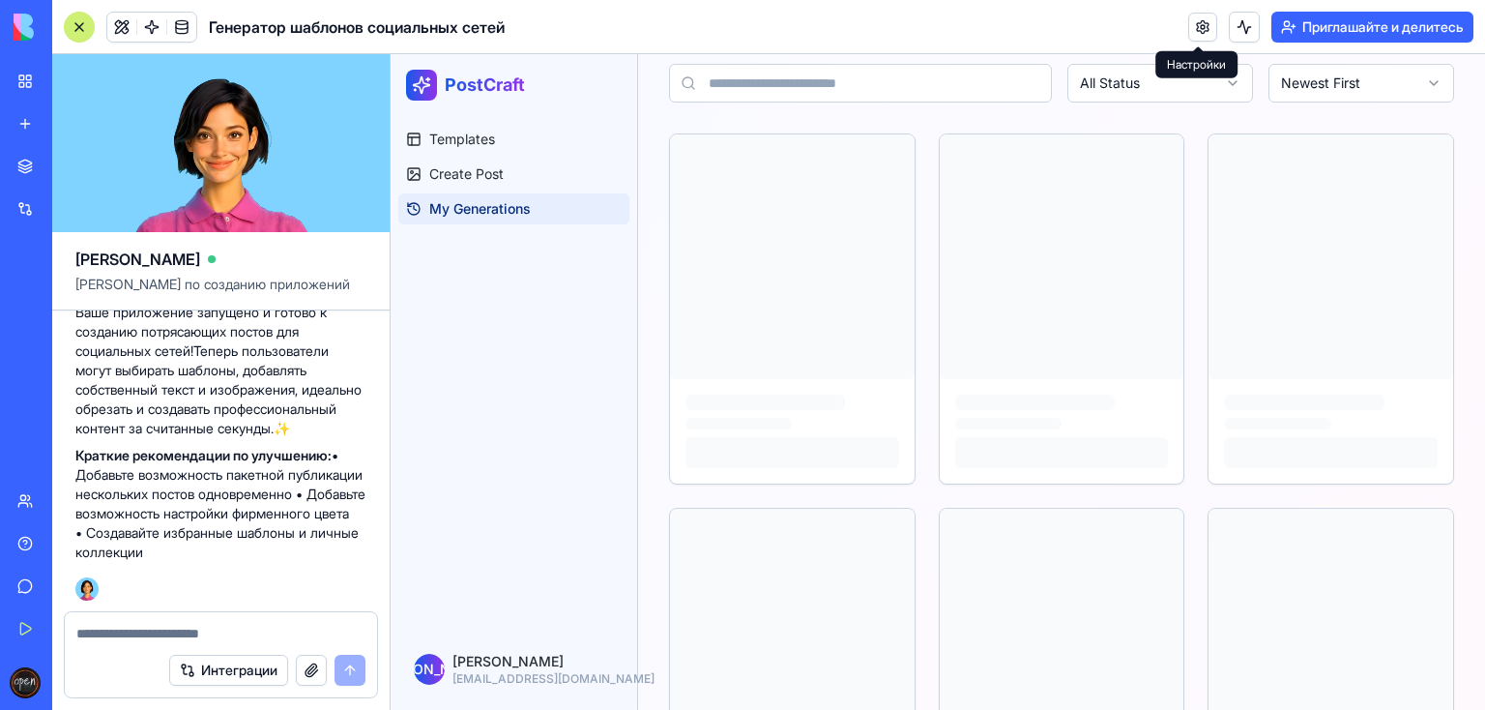
scroll to position [257, 0]
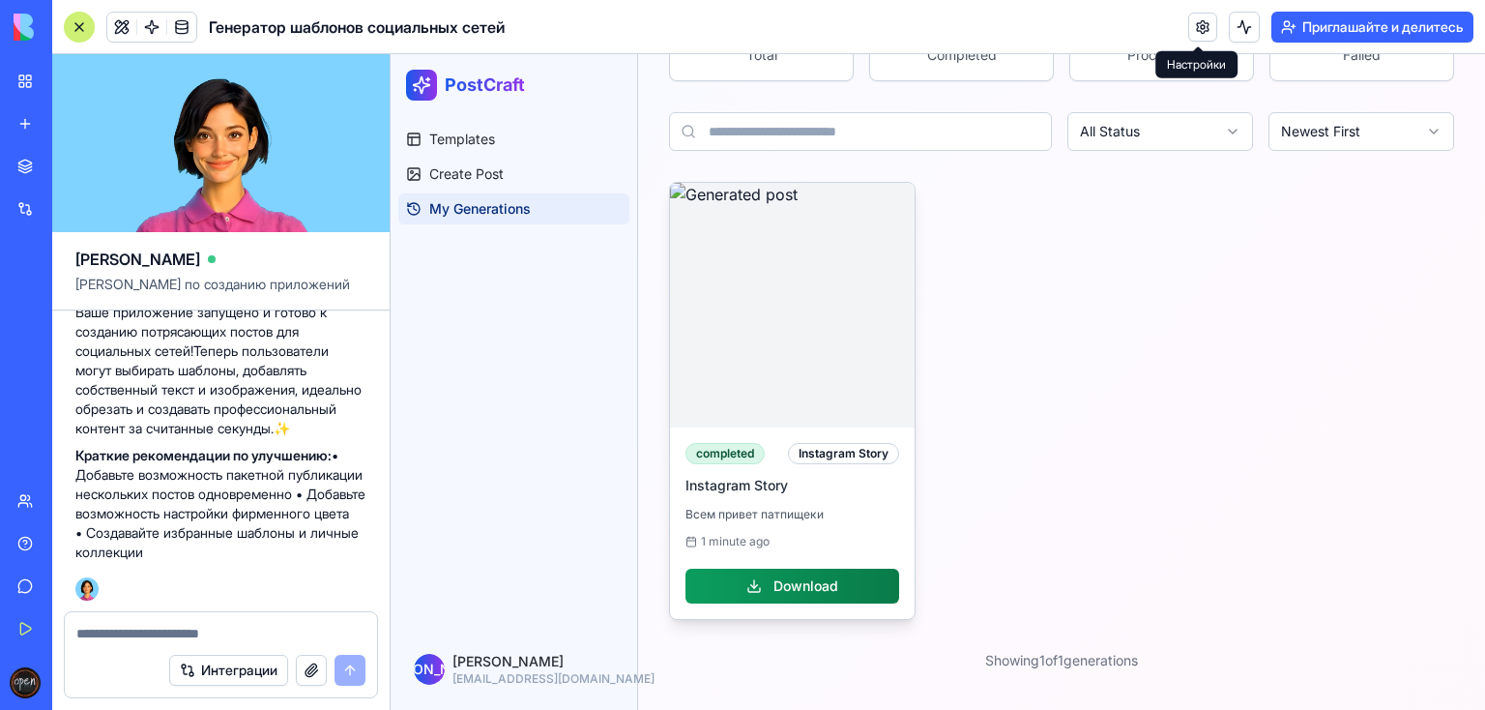
click at [751, 507] on p "Всем привет патпищеки" at bounding box center [792, 514] width 214 height 15
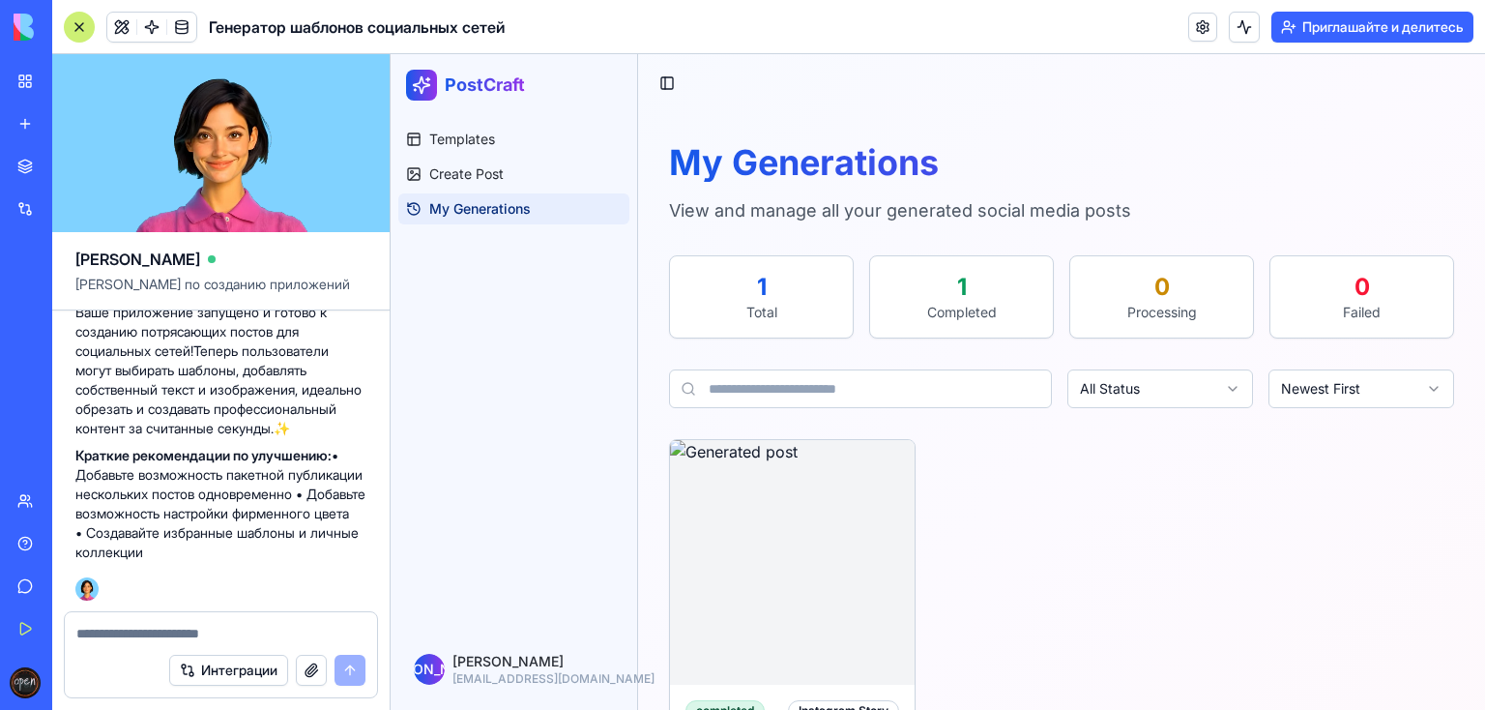
scroll to position [0, 0]
